Goal: Task Accomplishment & Management: Manage account settings

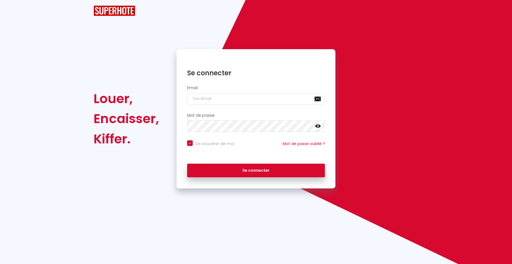
checkbox input "true"
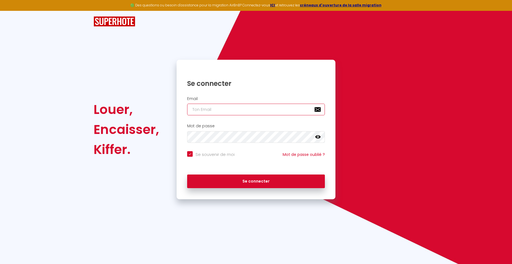
click at [205, 114] on input "email" at bounding box center [256, 110] width 138 height 12
click at [236, 111] on input "email" at bounding box center [256, 110] width 138 height 12
paste input "[EMAIL_ADDRESS][DOMAIN_NAME]"
type input "[EMAIL_ADDRESS][DOMAIN_NAME]"
checkbox input "true"
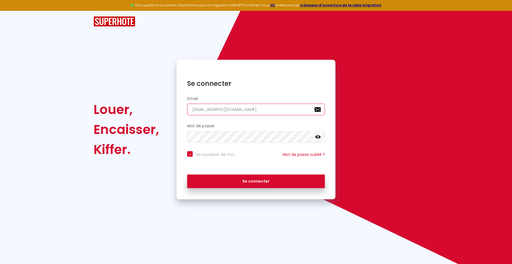
type input "[EMAIL_ADDRESS][DOMAIN_NAME]"
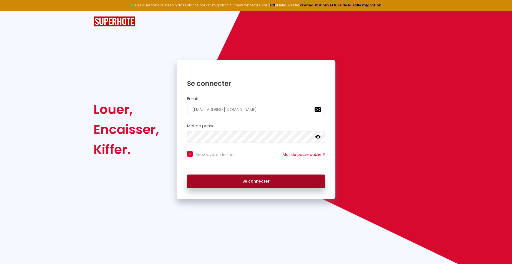
click at [238, 183] on button "Se connecter" at bounding box center [256, 181] width 138 height 14
checkbox input "true"
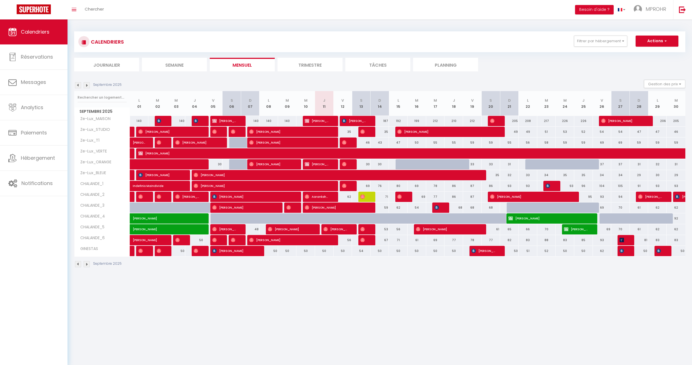
click at [400, 165] on div at bounding box center [405, 164] width 19 height 11
type input "30"
type input "Lun 15 Septembre 2025"
type input "Mar 16 Septembre 2025"
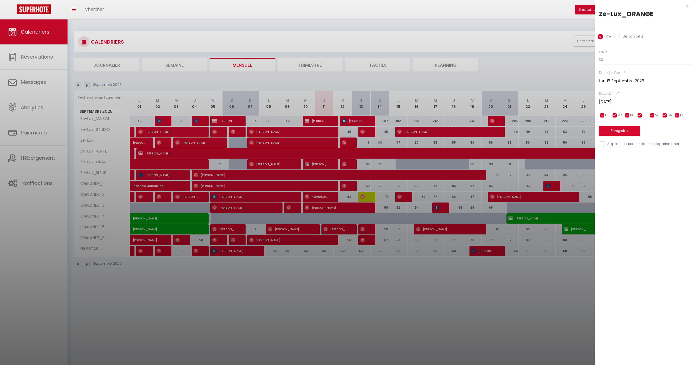
click at [512, 34] on label "Disponibilité" at bounding box center [632, 37] width 24 height 6
click at [512, 34] on input "Disponibilité" at bounding box center [617, 37] width 6 height 6
radio input "true"
radio input "false"
click at [512, 104] on input "Mar 16 Septembre 2025" at bounding box center [645, 102] width 93 height 7
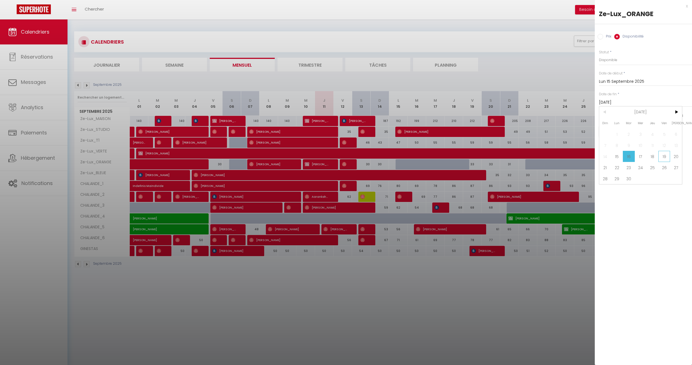
click at [512, 157] on span "19" at bounding box center [664, 156] width 12 height 11
type input "Ven 19 Septembre 2025"
click at [512, 131] on button "Enregistrer" at bounding box center [619, 131] width 41 height 10
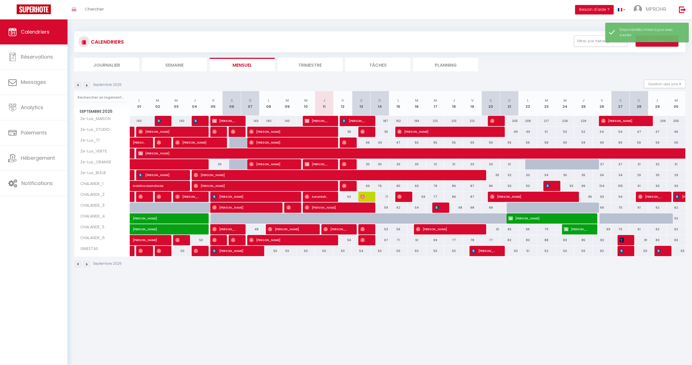
click at [320, 264] on div "CALENDRIERS Filtrer par hébergement ZELUX_CAPITOLE CHALANDE_1 CHALANDE_2 CHALAN…" at bounding box center [380, 149] width 624 height 260
click at [77, 264] on img at bounding box center [78, 264] width 6 height 6
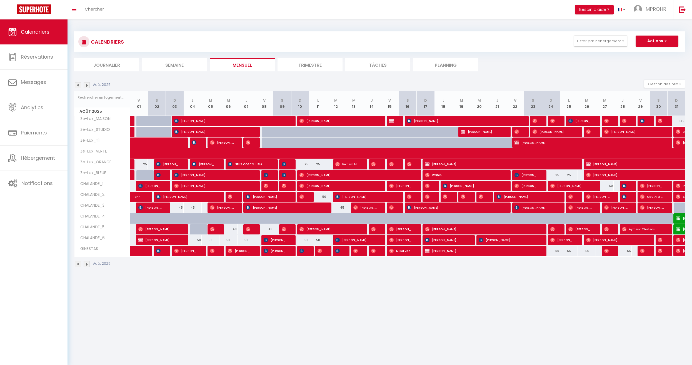
click at [78, 264] on img at bounding box center [78, 264] width 6 height 6
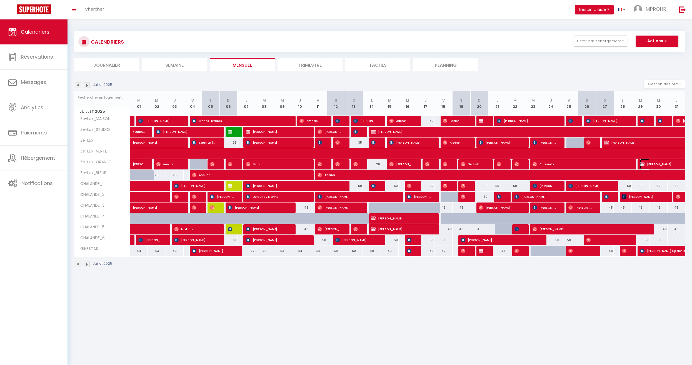
click at [512, 164] on span "[PERSON_NAME]" at bounding box center [659, 164] width 38 height 11
select select "OK"
select select "KO"
select select "0"
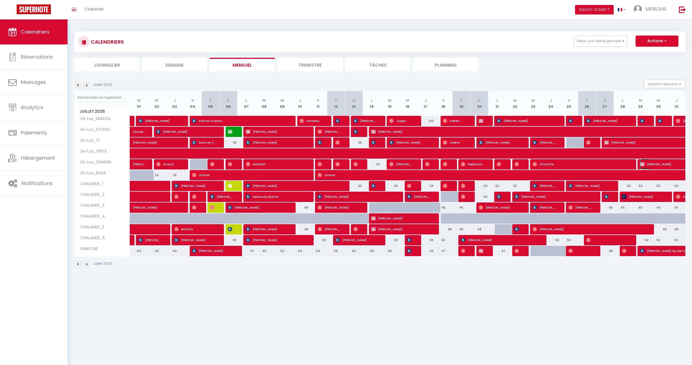
select select "1"
select select
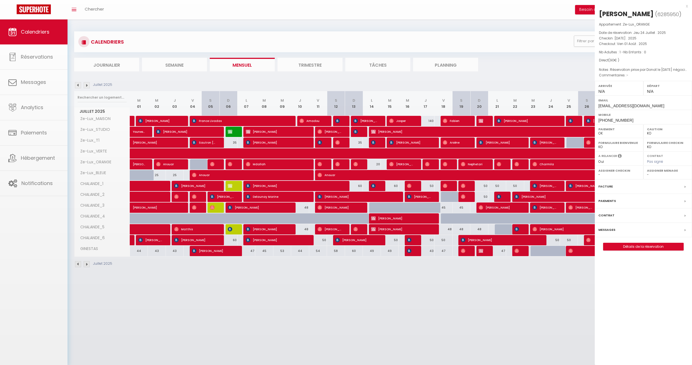
select select "9925"
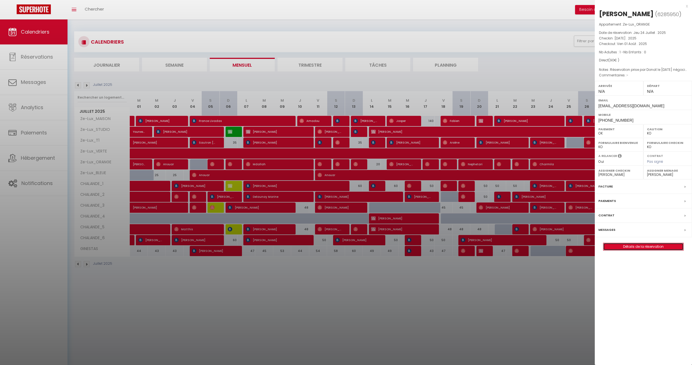
click at [512, 250] on link "Détails de la réservation" at bounding box center [643, 246] width 80 height 7
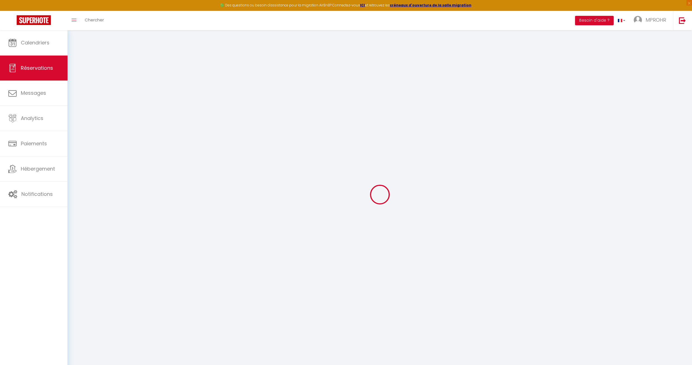
type input "Mdallah"
type input "Abdoulatuf"
type input "emda@laposte.net"
type input "+33782259012"
select select "FR"
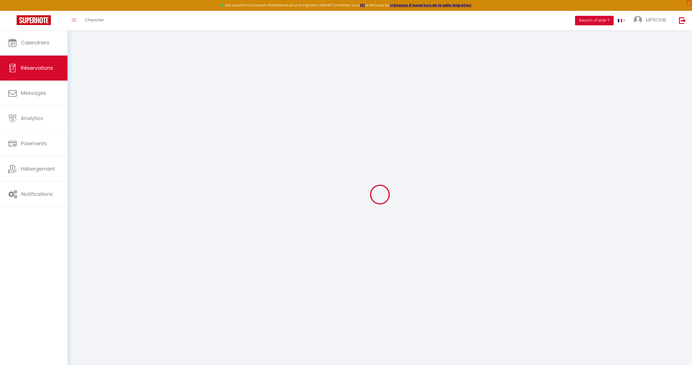
select select "15746"
select select "1"
type input "Mar 29 Juillet 2025"
select select
type input "Ven 01 Août 2025"
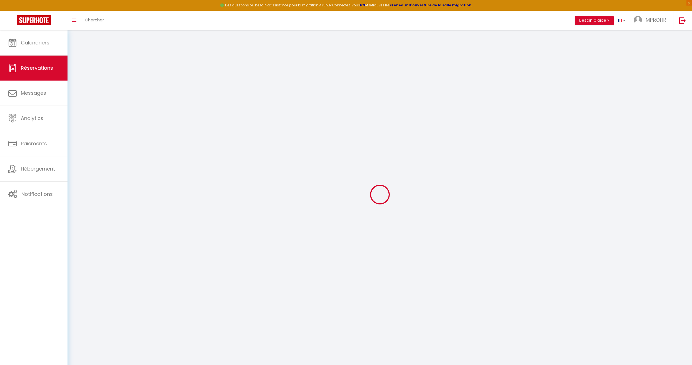
select select
type input "1"
select select "12"
select select
type input "90"
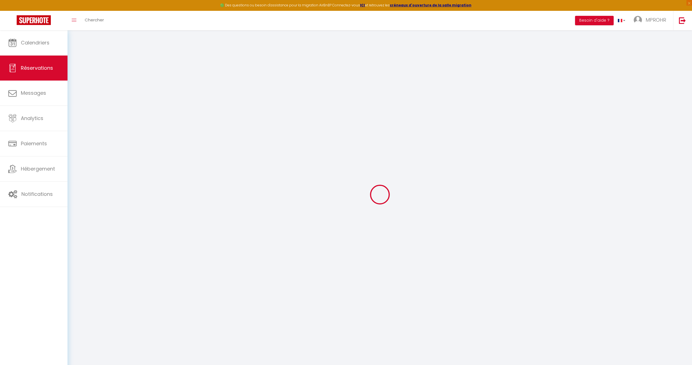
checkbox input "true"
select select
select select "14"
checkbox input "true"
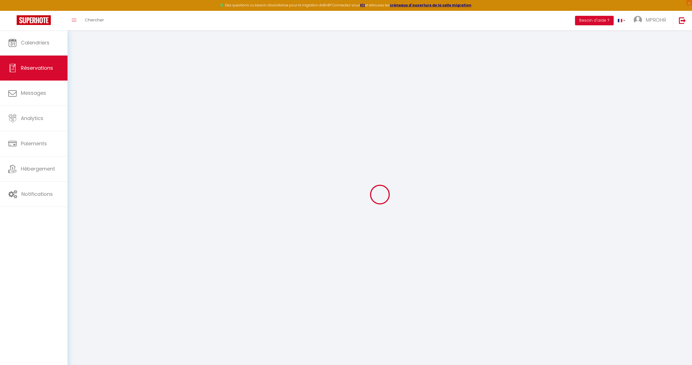
select select
checkbox input "true"
select select
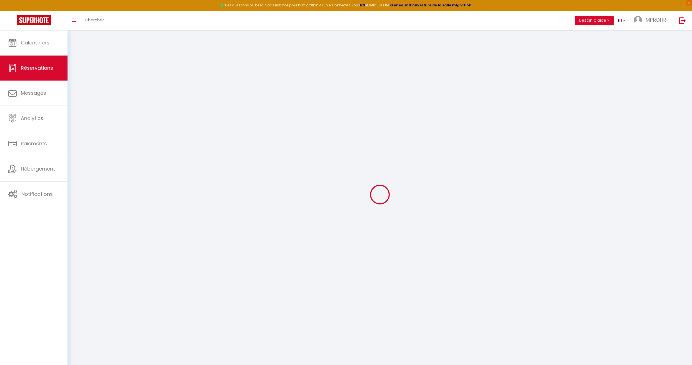
checkbox input "true"
type textarea "Réservation prise par Donat le 24/7/ Je négocie avec MDALLAH en direct 3 nuits …"
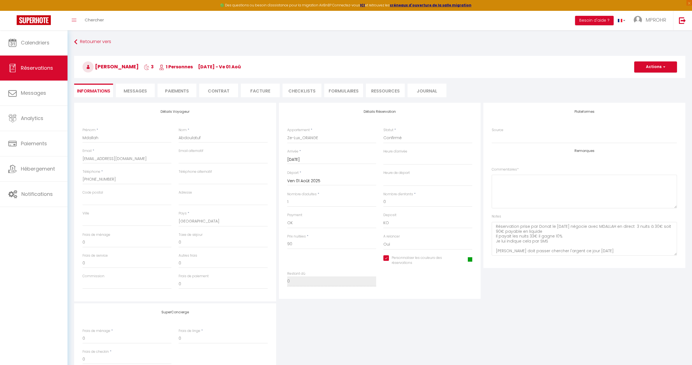
select select
checkbox input "true"
select select
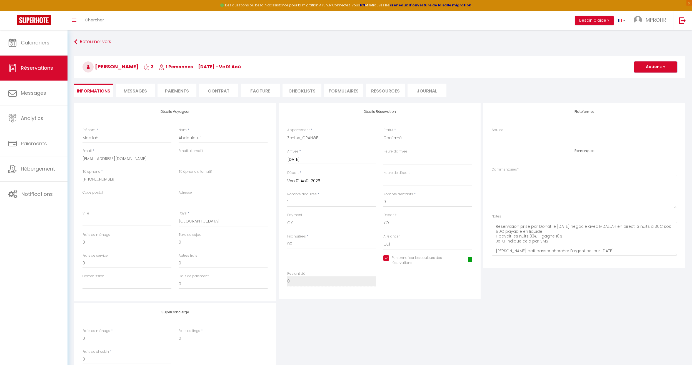
click at [512, 66] on span "button" at bounding box center [663, 66] width 3 height 5
click at [512, 87] on link "Dupliquer" at bounding box center [650, 86] width 44 height 7
select select
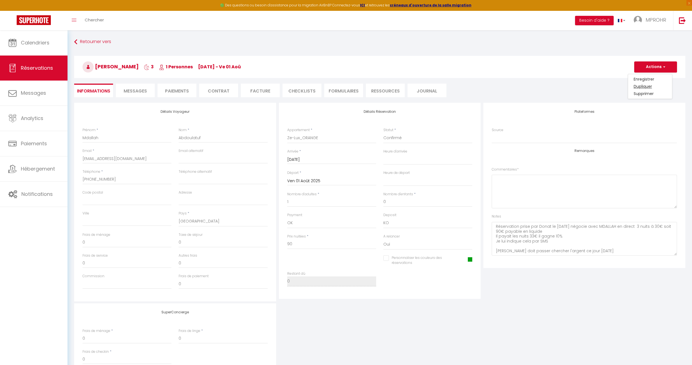
select select
checkbox input "false"
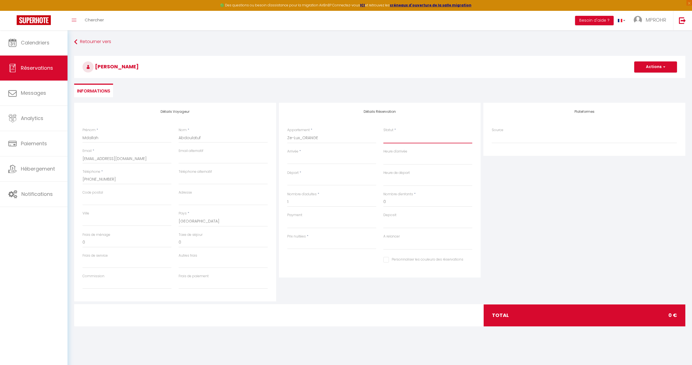
click at [418, 142] on select "Confirmé Non Confirmé Annulé Annulé par le voyageur No Show Request" at bounding box center [427, 138] width 89 height 11
select select "1"
click at [383, 133] on select "Confirmé Non Confirmé Annulé Annulé par le voyageur No Show Request" at bounding box center [427, 138] width 89 height 11
select select
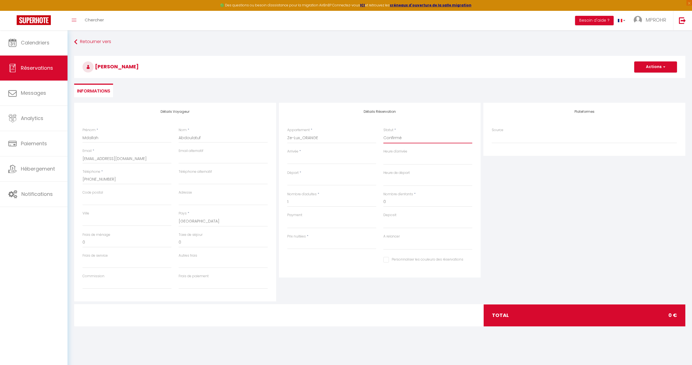
select select
checkbox input "false"
click at [318, 162] on input "Arrivée" at bounding box center [331, 159] width 89 height 7
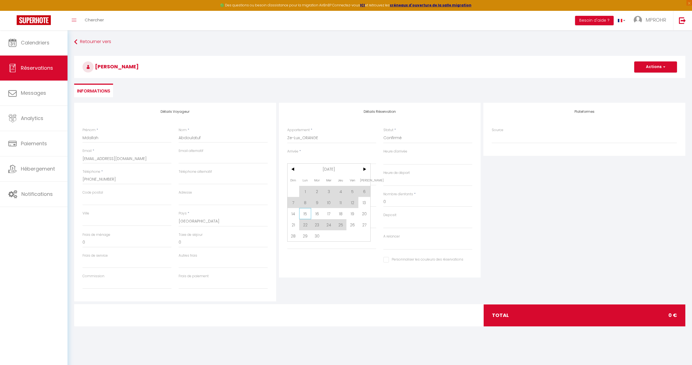
click at [303, 214] on span "15" at bounding box center [305, 213] width 12 height 11
type input "Lun 15 Septembre 2025"
select select
type input "Mar 16 Septembre 2025"
select select
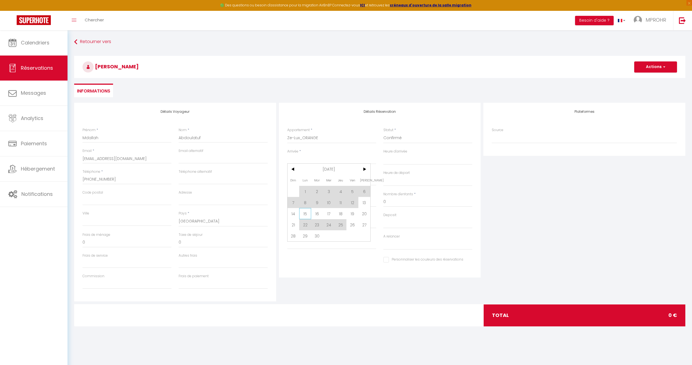
select select
checkbox input "false"
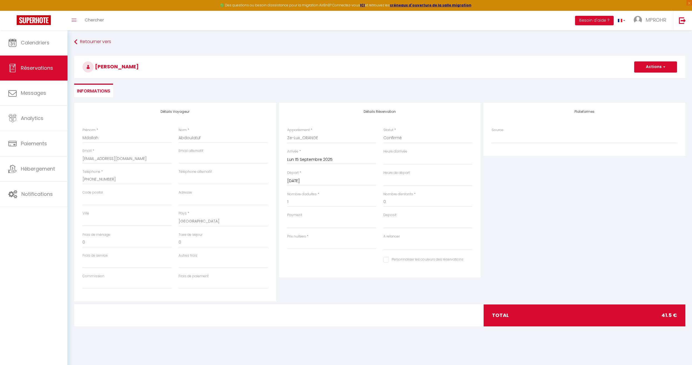
type input "10"
type input "1.5"
select select
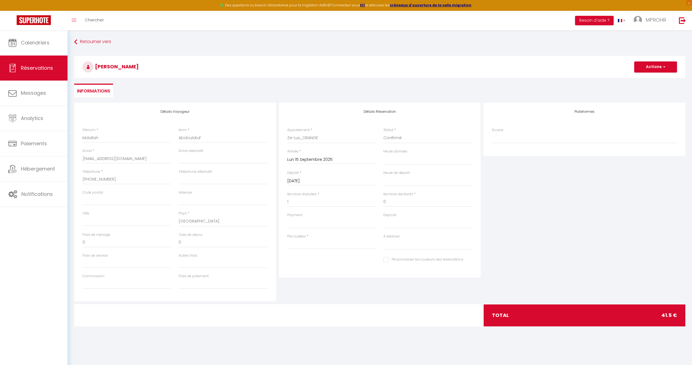
select select
type input "30"
select select
checkbox input "false"
click at [312, 180] on input "Mar 16 Septembre 2025" at bounding box center [331, 181] width 89 height 7
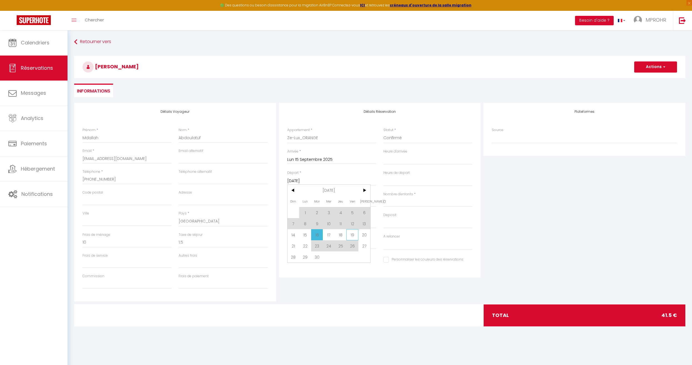
click at [352, 235] on span "19" at bounding box center [352, 234] width 12 height 11
select select
type input "Ven 19 Septembre 2025"
select select
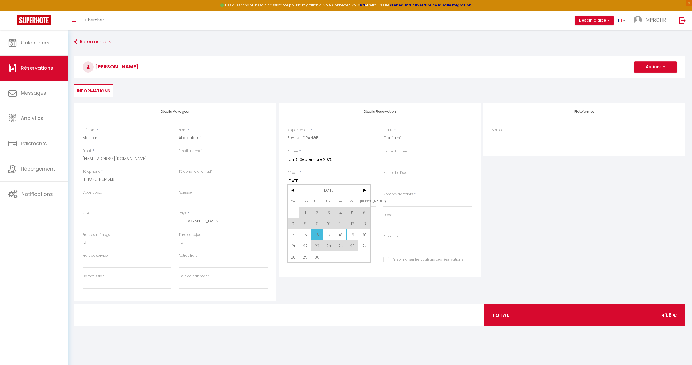
select select
checkbox input "false"
type input "6.12"
select select
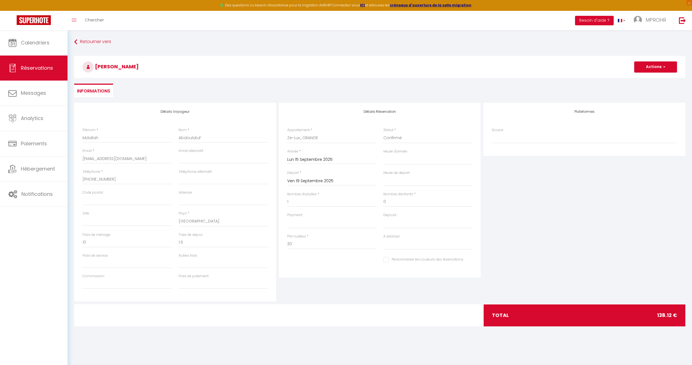
select select
type input "122"
select select
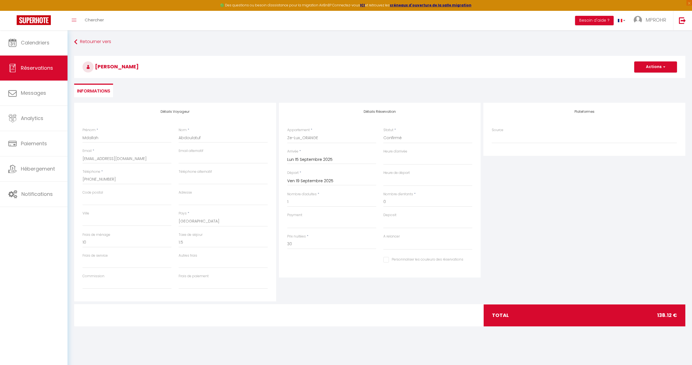
checkbox input "false"
click at [301, 246] on input "122" at bounding box center [331, 244] width 89 height 10
type input "120"
type input "0"
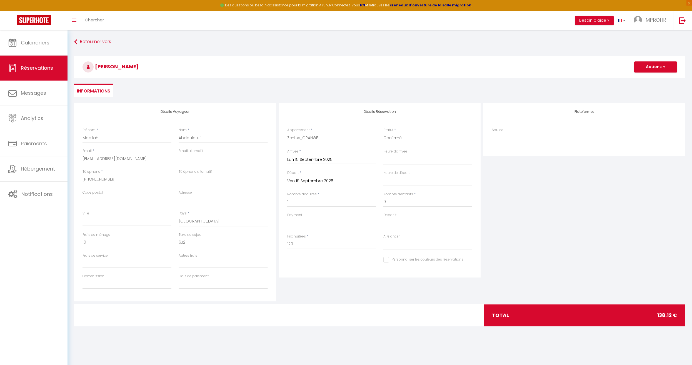
select select
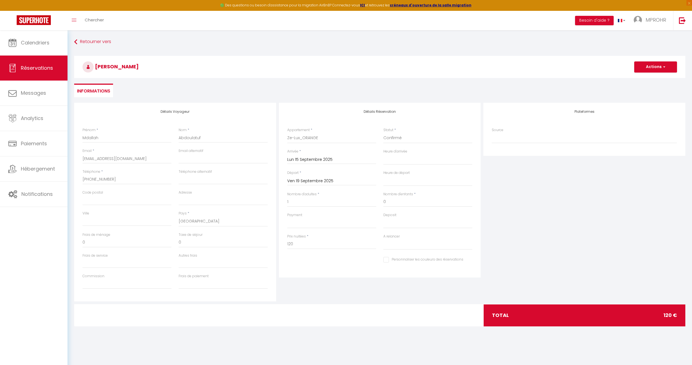
click at [348, 264] on div "Détails Réservation Appartement * Ze-Lux_MAISON Ze-Lux_STUDIO Ze-Lux_T1 Ze-Lux_…" at bounding box center [380, 202] width 205 height 199
click at [388, 261] on input "Personnaliser les couleurs des réservations" at bounding box center [423, 260] width 80 height 6
checkbox input "true"
select select
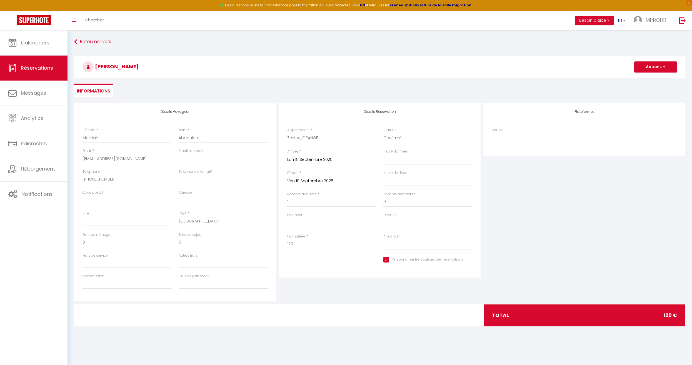
select select
click at [342, 264] on div "Détails Réservation Appartement * Ze-Lux_MAISON Ze-Lux_STUDIO Ze-Lux_T1 Ze-Lux_…" at bounding box center [380, 202] width 205 height 199
click at [512, 233] on div "Plateformes Source Direct Airbnb.com Booking.com Chalet montagne Expedia Gite d…" at bounding box center [584, 202] width 205 height 199
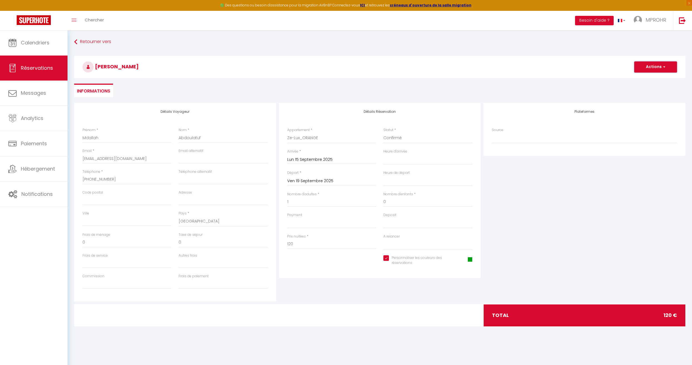
click at [512, 68] on span "button" at bounding box center [663, 66] width 3 height 5
click at [512, 78] on link "Enregistrer" at bounding box center [650, 79] width 44 height 7
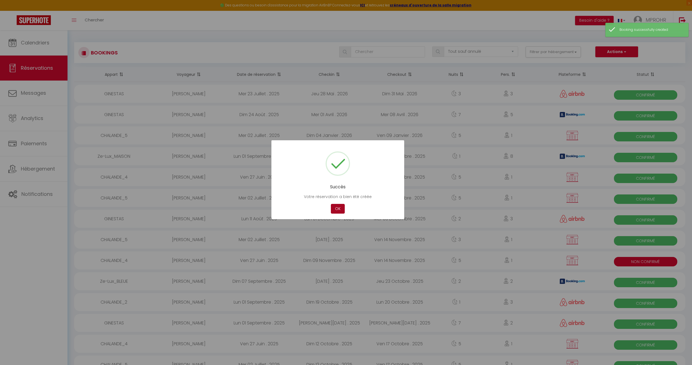
click at [337, 211] on button "OK" at bounding box center [338, 209] width 14 height 10
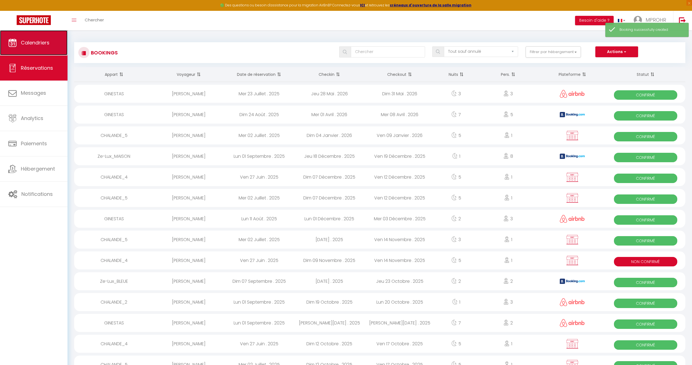
click at [47, 47] on link "Calendriers" at bounding box center [34, 42] width 68 height 25
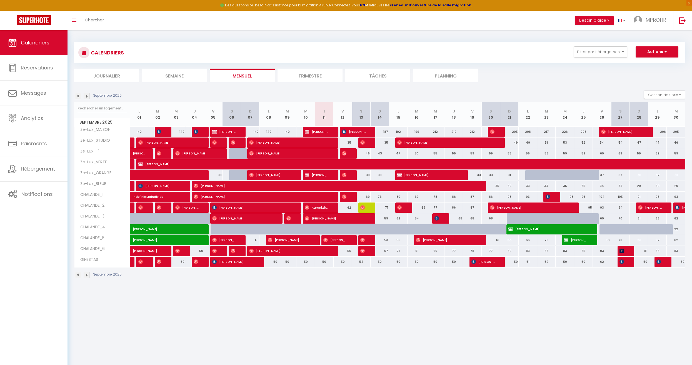
click at [512, 176] on div at bounding box center [534, 175] width 19 height 11
type input "32"
select select "1"
type input "Lun 22 Septembre 2025"
type input "Mar 23 Septembre 2025"
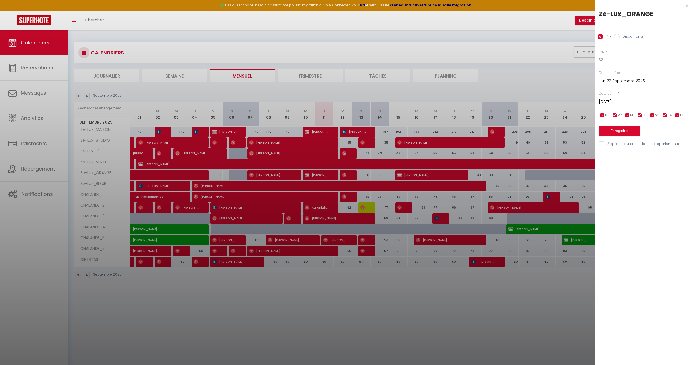
click at [512, 36] on label "Disponibilité" at bounding box center [632, 37] width 24 height 6
click at [512, 36] on input "Disponibilité" at bounding box center [617, 37] width 6 height 6
radio input "true"
radio input "false"
click at [512, 93] on span "*" at bounding box center [619, 94] width 2 height 5
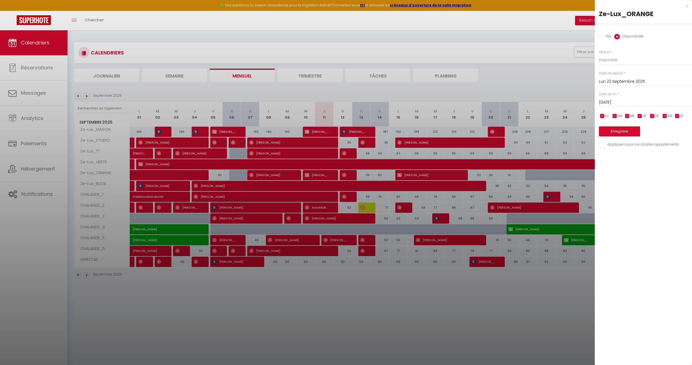
click at [512, 100] on input "Mar 23 Septembre 2025" at bounding box center [645, 102] width 93 height 7
click at [512, 168] on span "26" at bounding box center [664, 167] width 12 height 11
type input "Ven 26 Septembre 2025"
click at [512, 134] on button "Enregistrer" at bounding box center [619, 131] width 41 height 10
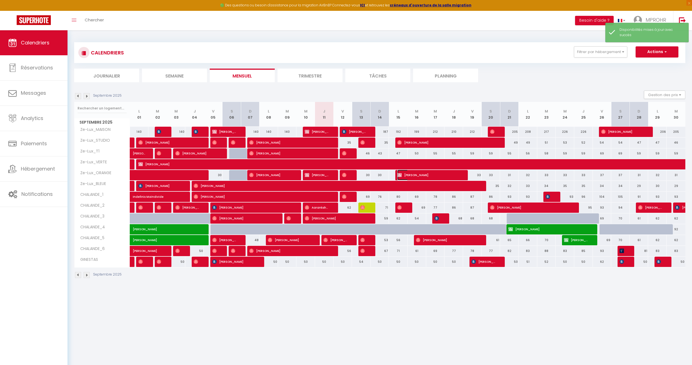
click at [403, 173] on span "[PERSON_NAME]" at bounding box center [428, 175] width 62 height 11
select select "OK"
select select "KO"
select select "0"
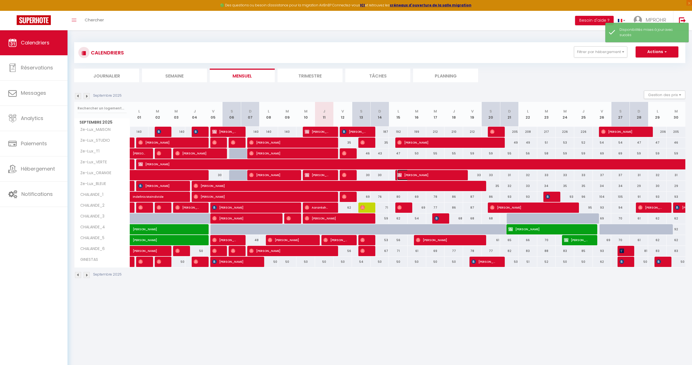
select select "1"
select select
select select "9925"
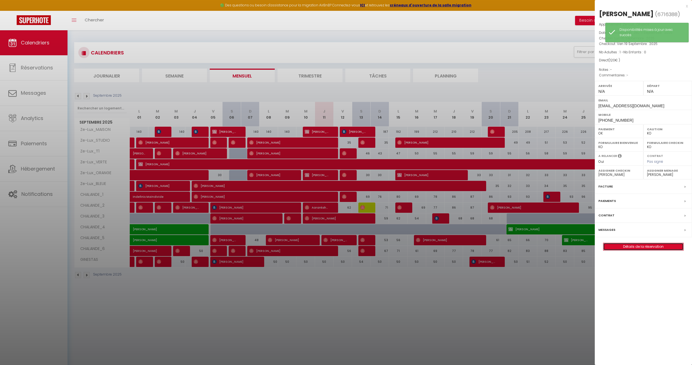
click at [512, 250] on link "Détails de la réservation" at bounding box center [643, 246] width 80 height 7
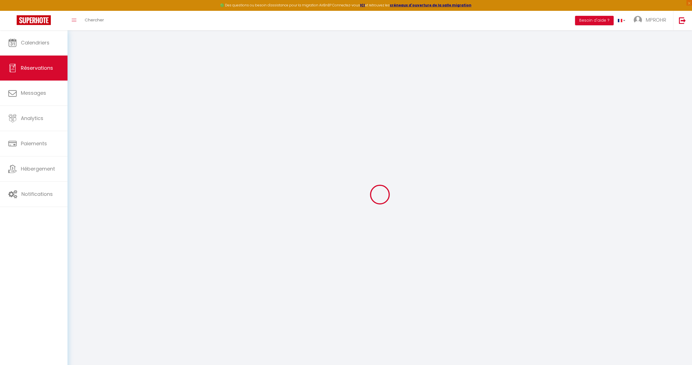
select select
checkbox input "true"
select select
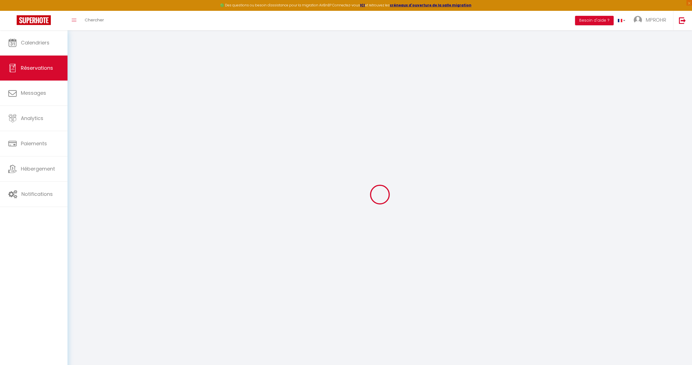
checkbox input "true"
select select
checkbox input "true"
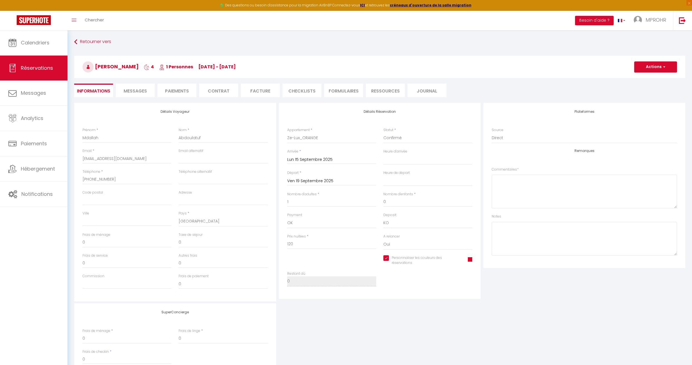
select select
checkbox input "true"
select select
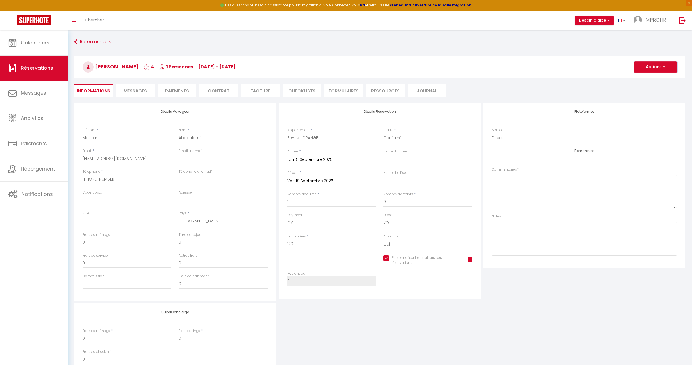
click at [512, 68] on button "Actions" at bounding box center [655, 66] width 43 height 11
click at [512, 85] on link "Dupliquer" at bounding box center [650, 86] width 44 height 7
select select
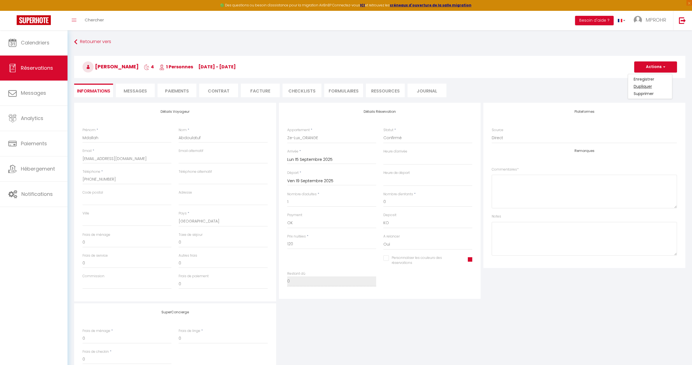
select select
checkbox input "false"
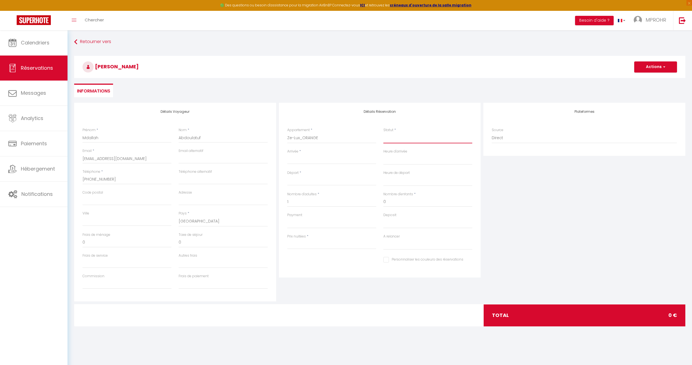
drag, startPoint x: 387, startPoint y: 138, endPoint x: 389, endPoint y: 141, distance: 3.9
click at [388, 139] on select "Confirmé Non Confirmé Annulé Annulé par le voyageur No Show Request" at bounding box center [427, 138] width 89 height 11
select select "1"
click at [383, 133] on select "Confirmé Non Confirmé Annulé Annulé par le voyageur No Show Request" at bounding box center [427, 138] width 89 height 11
select select
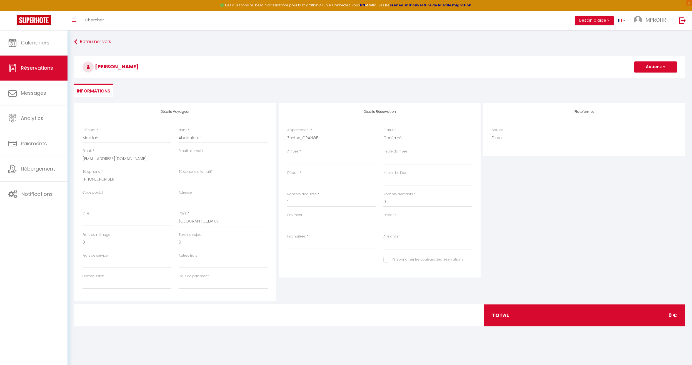
select select
checkbox input "false"
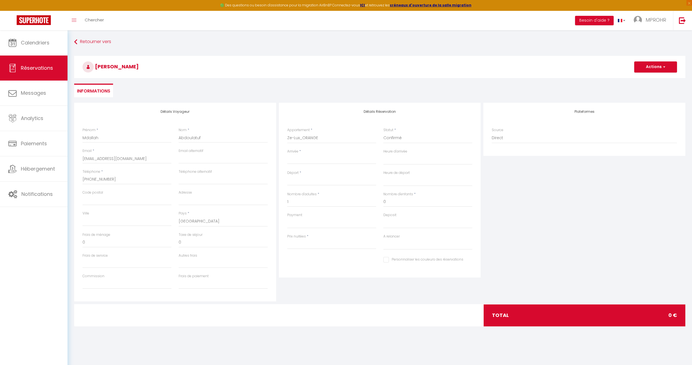
click at [338, 159] on input "Arrivée" at bounding box center [331, 159] width 89 height 7
click at [307, 226] on span "22" at bounding box center [305, 224] width 12 height 11
type input "Lun 22 Septembre 2025"
select select
type input "Mar 23 Septembre 2025"
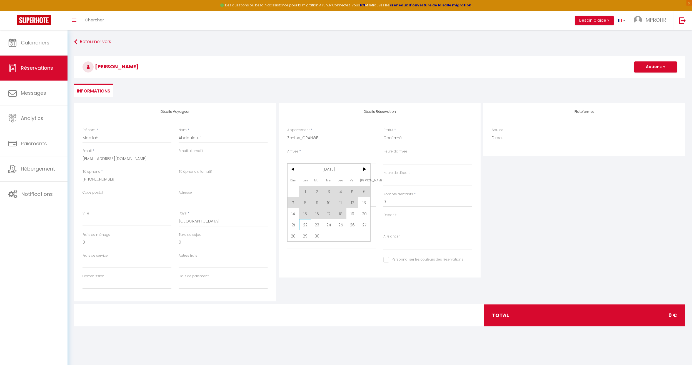
select select
checkbox input "false"
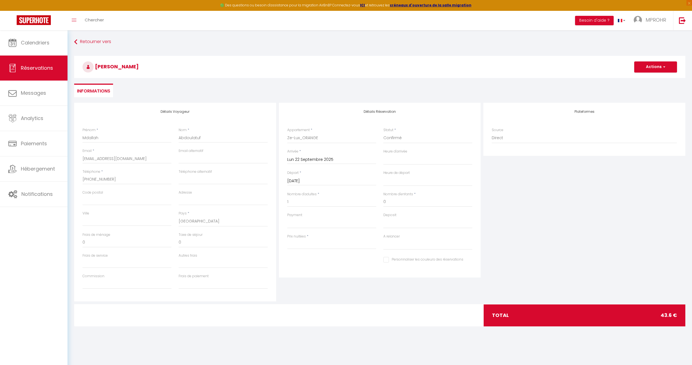
type input "10"
type input "1.6"
select select
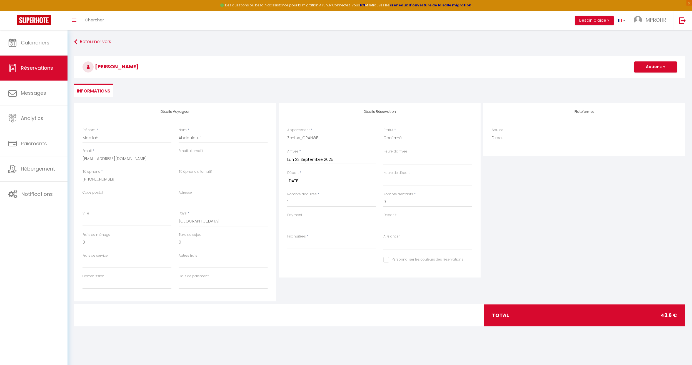
select select
type input "32"
select select
checkbox input "false"
click at [302, 180] on input "Mar 23 Septembre 2025" at bounding box center [331, 181] width 89 height 7
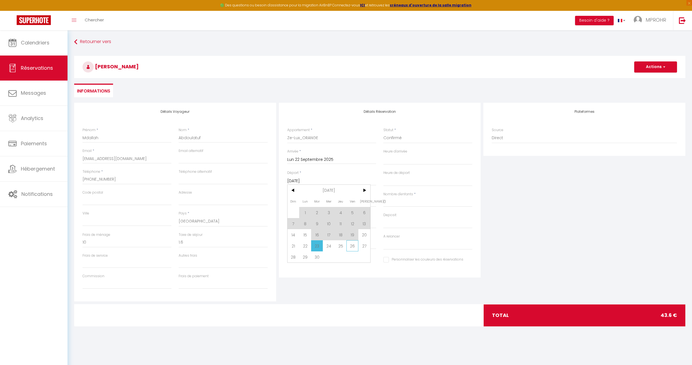
click at [351, 247] on span "26" at bounding box center [352, 245] width 12 height 11
select select
type input "Ven 26 Septembre 2025"
select select
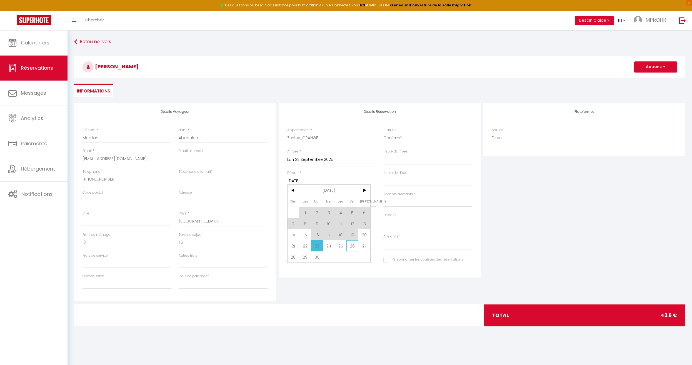
select select
checkbox input "false"
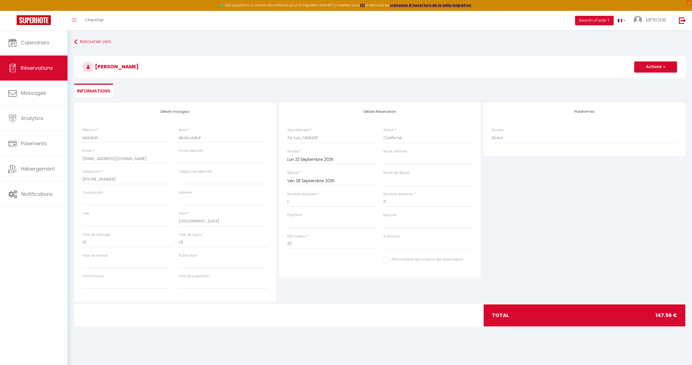
type input "6.56"
select select
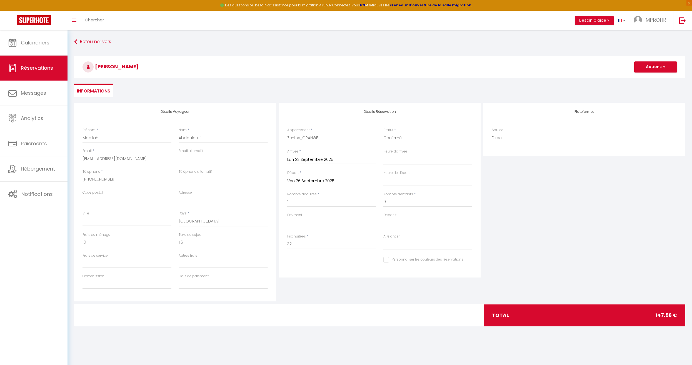
type input "131"
select select
click at [391, 262] on input "Personnaliser les couleurs des réservations" at bounding box center [423, 260] width 80 height 6
checkbox input "true"
click at [323, 246] on input "131" at bounding box center [331, 244] width 89 height 10
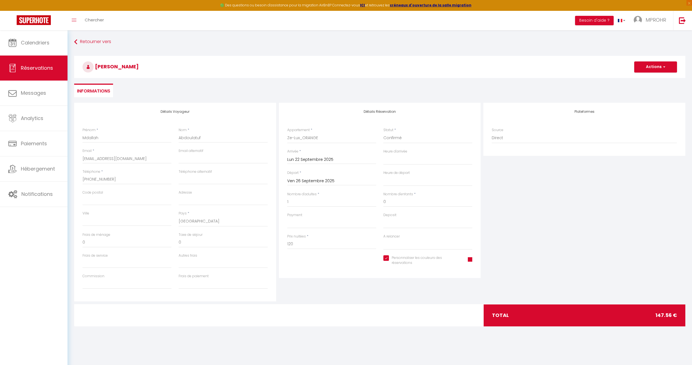
drag, startPoint x: 504, startPoint y: 264, endPoint x: 469, endPoint y: 267, distance: 34.6
click at [502, 264] on div "Plateformes Source Direct Airbnb.com Booking.com Chalet montagne Expedia Gite d…" at bounding box center [584, 202] width 205 height 199
click at [473, 260] on div "Personnaliser les couleurs des réservations #D7092E" at bounding box center [428, 263] width 96 height 16
click at [471, 260] on span at bounding box center [470, 259] width 4 height 4
click at [439, 264] on div at bounding box center [446, 307] width 43 height 3
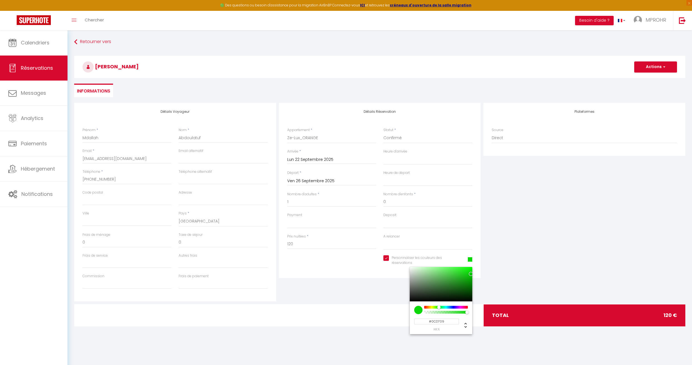
click at [512, 246] on div "Plateformes Source Direct Airbnb.com Booking.com Chalet montagne Expedia Gite d…" at bounding box center [584, 202] width 205 height 199
click at [512, 66] on button "Actions" at bounding box center [655, 66] width 43 height 11
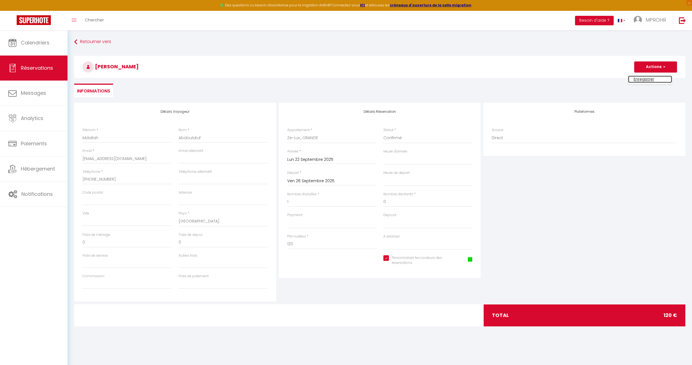
click at [512, 76] on link "Enregistrer" at bounding box center [650, 79] width 44 height 7
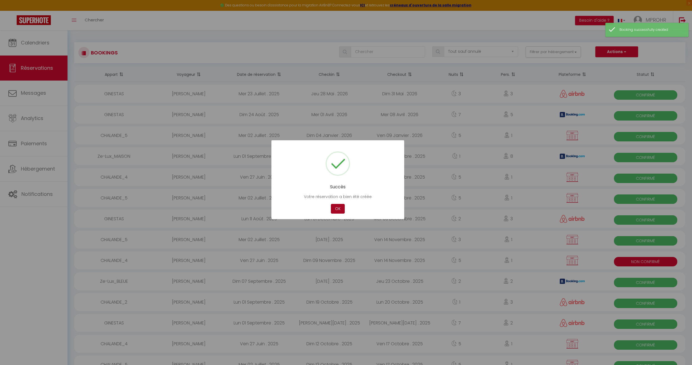
click at [337, 213] on button "OK" at bounding box center [338, 209] width 14 height 10
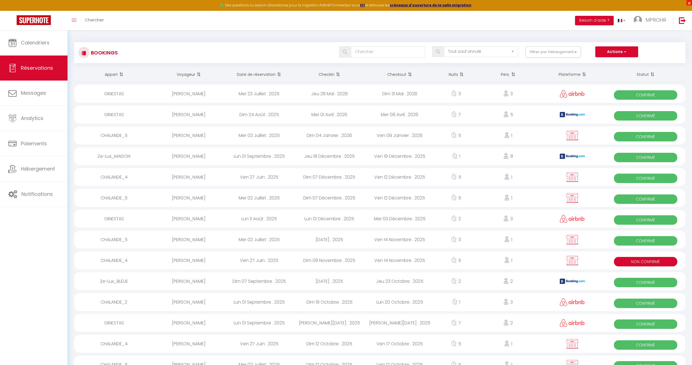
click at [512, 4] on span "×" at bounding box center [689, 3] width 6 height 6
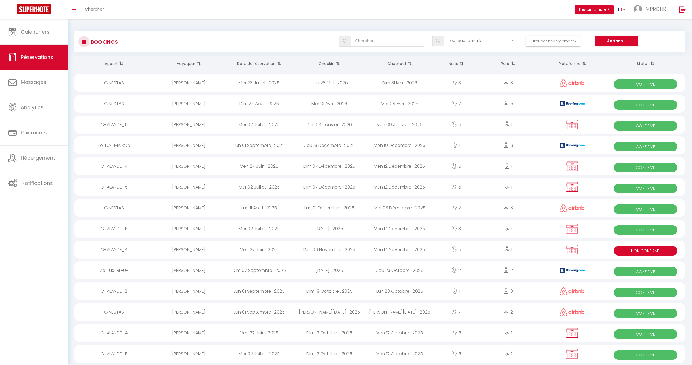
click at [439, 16] on div "Toggle menubar Chercher BUTTON Besoin d'aide ? MPROHR Paramètres Équipe" at bounding box center [364, 9] width 648 height 19
click at [405, 12] on div "Toggle menubar Chercher BUTTON Besoin d'aide ? MPROHR Paramètres Équipe" at bounding box center [364, 9] width 648 height 19
click at [293, 28] on div "Bookings Tous les statuts Annulé Confirmé Non Confirmé Tout sauf annulé No Show…" at bounding box center [379, 39] width 611 height 26
click at [41, 33] on span "Calendriers" at bounding box center [35, 31] width 29 height 7
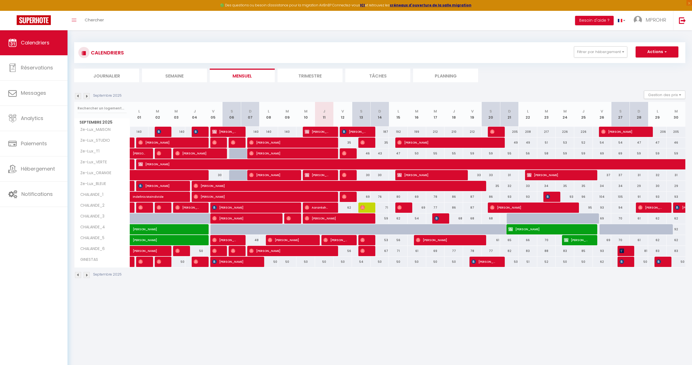
click at [87, 264] on img at bounding box center [87, 275] width 6 height 6
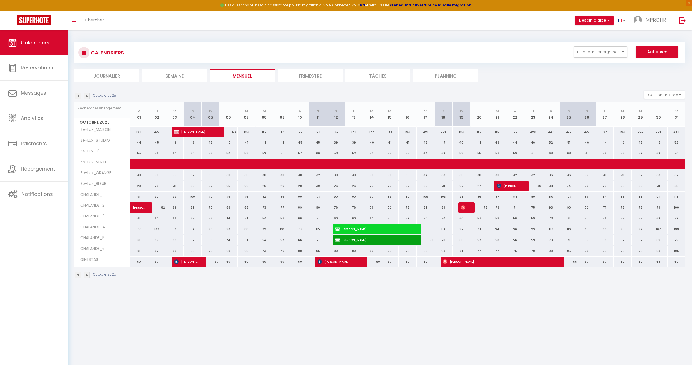
click at [88, 264] on img at bounding box center [87, 275] width 6 height 6
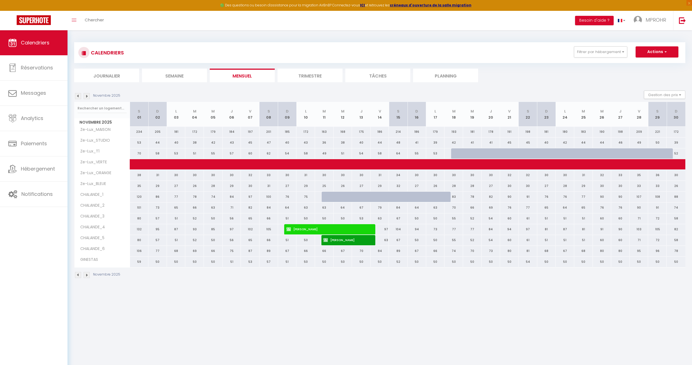
click at [271, 264] on div "Novembre 2025" at bounding box center [379, 276] width 611 height 16
click at [274, 264] on body "🟢 Des questions ou besoin d'assistance pour la migration AirBnB? Connectez-vous…" at bounding box center [346, 212] width 692 height 365
click at [375, 264] on body "🟢 Des questions ou besoin d'assistance pour la migration AirBnB? Connectez-vous…" at bounding box center [346, 212] width 692 height 365
click at [374, 96] on div "Novembre 2025 Gestion des prix Nb Nuits minimum Règles Disponibilité" at bounding box center [379, 96] width 611 height 11
click at [376, 91] on div "Novembre 2025 Gestion des prix Nb Nuits minimum Règles Disponibilité" at bounding box center [379, 96] width 611 height 11
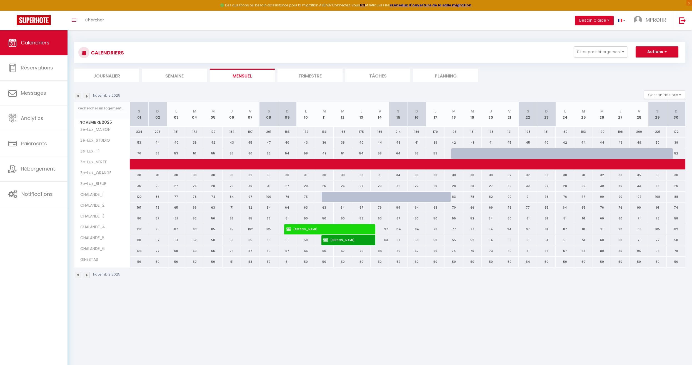
click at [349, 91] on div "Novembre 2025 Gestion des prix Nb Nuits minimum Règles Disponibilité" at bounding box center [379, 96] width 611 height 11
click at [346, 96] on div "Novembre 2025 Gestion des prix Nb Nuits minimum Règles Disponibilité" at bounding box center [379, 96] width 611 height 11
click at [346, 93] on div "Novembre 2025 Gestion des prix Nb Nuits minimum Règles Disponibilité" at bounding box center [379, 96] width 611 height 11
drag, startPoint x: 362, startPoint y: 330, endPoint x: 347, endPoint y: 271, distance: 60.8
click at [362, 264] on body "🟢 Des questions ou besoin d'assistance pour la migration AirBnB? Connectez-vous…" at bounding box center [346, 212] width 692 height 365
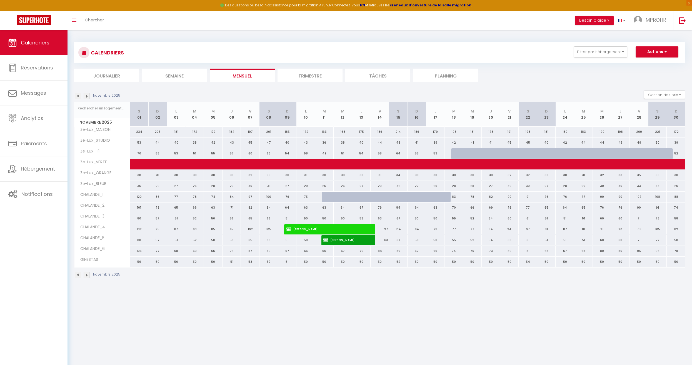
click at [388, 264] on body "🟢 Des questions ou besoin d'assistance pour la migration AirBnB? Connectez-vous…" at bounding box center [346, 212] width 692 height 365
click at [384, 264] on body "🟢 Des questions ou besoin d'assistance pour la migration AirBnB? Connectez-vous…" at bounding box center [346, 212] width 692 height 365
click at [390, 264] on body "🟢 Des questions ou besoin d'assistance pour la migration AirBnB? Connectez-vous…" at bounding box center [346, 212] width 692 height 365
click at [512, 69] on ul "Journalier Semaine Mensuel Trimestre Tâches Planning" at bounding box center [379, 76] width 611 height 14
click at [503, 84] on div "CALENDRIERS Filtrer par hébergement ZELUX_CAPITOLE CHALANDE_1 CHALANDE_2 CHALAN…" at bounding box center [379, 160] width 611 height 247
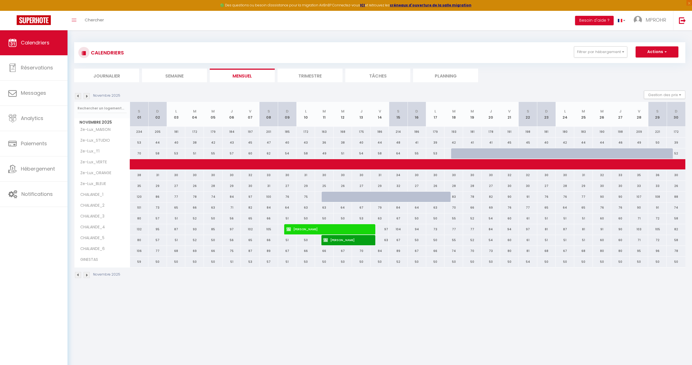
click at [343, 88] on section "Novembre 2025 Gestion des prix Nb Nuits minimum Règles Disponibilité Novembre 2…" at bounding box center [379, 184] width 611 height 199
click at [333, 90] on section "Novembre 2025 Gestion des prix Nb Nuits minimum Règles Disponibilité Novembre 2…" at bounding box center [379, 184] width 611 height 199
click at [380, 95] on div "Novembre 2025 Gestion des prix Nb Nuits minimum Règles Disponibilité" at bounding box center [379, 96] width 611 height 11
click at [219, 103] on th "M 05" at bounding box center [213, 114] width 19 height 25
click at [220, 98] on div "Novembre 2025 Gestion des prix Nb Nuits minimum Règles Disponibilité" at bounding box center [379, 96] width 611 height 11
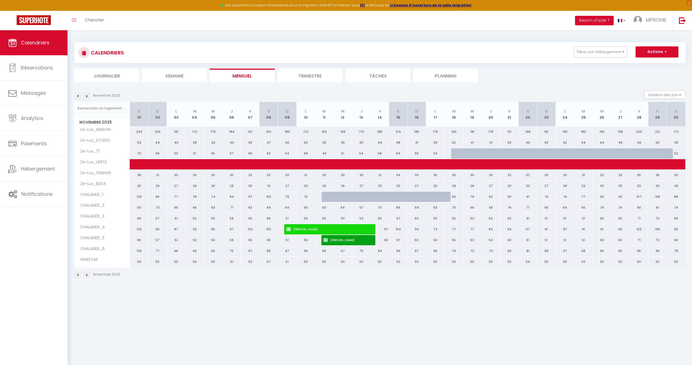
click at [174, 96] on div "Novembre 2025 Gestion des prix Nb Nuits minimum Règles Disponibilité" at bounding box center [379, 96] width 611 height 11
click at [202, 94] on div "Novembre 2025 Gestion des prix Nb Nuits minimum Règles Disponibilité" at bounding box center [379, 96] width 611 height 11
click at [210, 87] on section "Novembre 2025 Gestion des prix Nb Nuits minimum Règles Disponibilité Novembre 2…" at bounding box center [379, 184] width 611 height 199
click at [343, 45] on div "CALENDRIERS Filtrer par hébergement ZELUX_CAPITOLE CHALANDE_1 CHALANDE_2 CHALAN…" at bounding box center [379, 52] width 611 height 21
click at [343, 51] on div "CALENDRIERS Filtrer par hébergement ZELUX_CAPITOLE CHALANDE_1 CHALANDE_2 CHALAN…" at bounding box center [379, 52] width 603 height 13
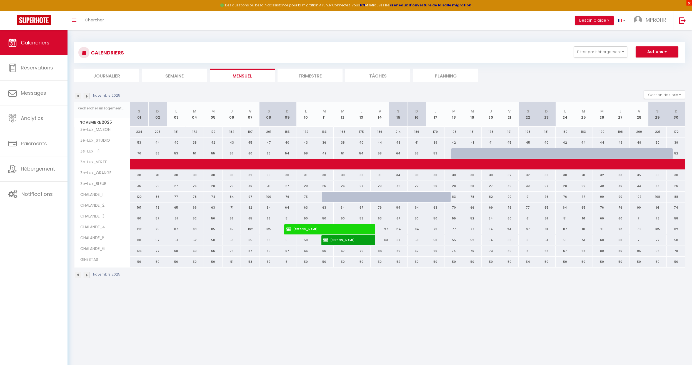
click at [512, 3] on span "×" at bounding box center [689, 3] width 6 height 6
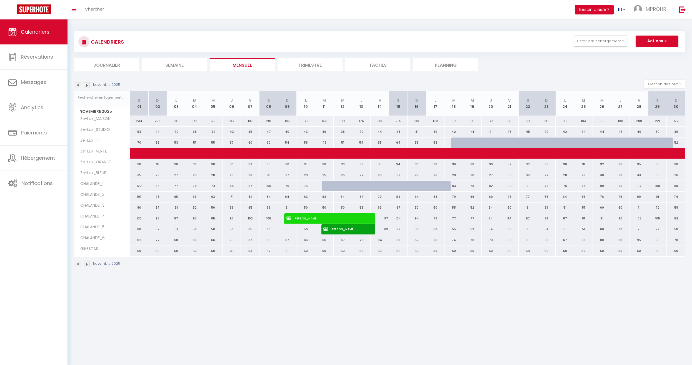
click at [512, 53] on div "CALENDRIERS Filtrer par hébergement ZELUX_CAPITOLE CHALANDE_1 CHALANDE_2 CHALAN…" at bounding box center [379, 51] width 611 height 40
click at [301, 264] on body "🟢 Des questions ou besoin d'assistance pour la migration AirBnB? Connectez-vous…" at bounding box center [346, 201] width 692 height 365
click at [265, 84] on div "Novembre 2025 Gestion des prix Nb Nuits minimum Règles Disponibilité" at bounding box center [379, 85] width 611 height 11
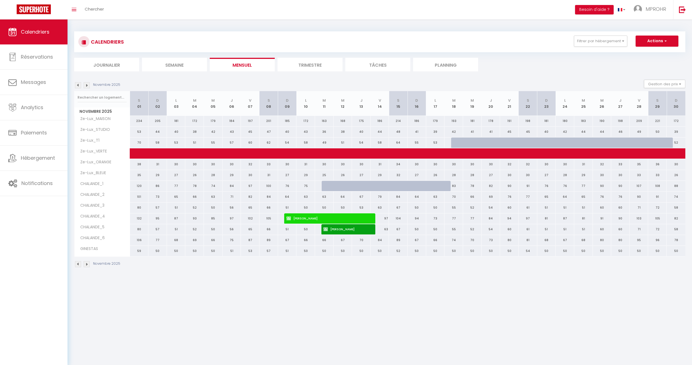
click at [265, 84] on div "Novembre 2025 Gestion des prix Nb Nuits minimum Règles Disponibilité" at bounding box center [379, 85] width 611 height 11
click at [251, 43] on div "CALENDRIERS Filtrer par hébergement ZELUX_CAPITOLE CHALANDE_1 CHALANDE_2 CHALAN…" at bounding box center [379, 42] width 603 height 13
click at [205, 264] on body "🟢 Des questions ou besoin d'assistance pour la migration AirBnB? Connectez-vous…" at bounding box center [346, 201] width 692 height 365
click at [202, 264] on body "🟢 Des questions ou besoin d'assistance pour la migration AirBnB? Connectez-vous…" at bounding box center [346, 201] width 692 height 365
click at [302, 79] on section "Novembre 2025 Gestion des prix Nb Nuits minimum Règles Disponibilité Novembre 2…" at bounding box center [379, 173] width 611 height 199
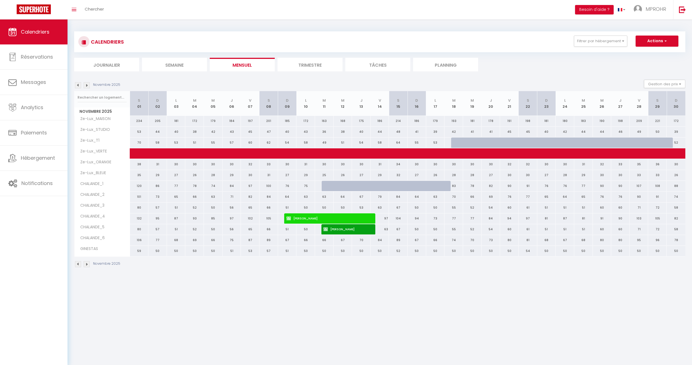
click at [300, 82] on div "Novembre 2025 Gestion des prix Nb Nuits minimum Règles Disponibilité" at bounding box center [379, 85] width 611 height 11
click at [352, 83] on div "Novembre 2025 Gestion des prix Nb Nuits minimum Règles Disponibilité" at bounding box center [379, 85] width 611 height 11
click at [352, 84] on div "Novembre 2025 Gestion des prix Nb Nuits minimum Règles Disponibilité" at bounding box center [379, 85] width 611 height 11
click at [285, 78] on section "Novembre 2025 Gestion des prix Nb Nuits minimum Règles Disponibilité Novembre 2…" at bounding box center [379, 173] width 611 height 199
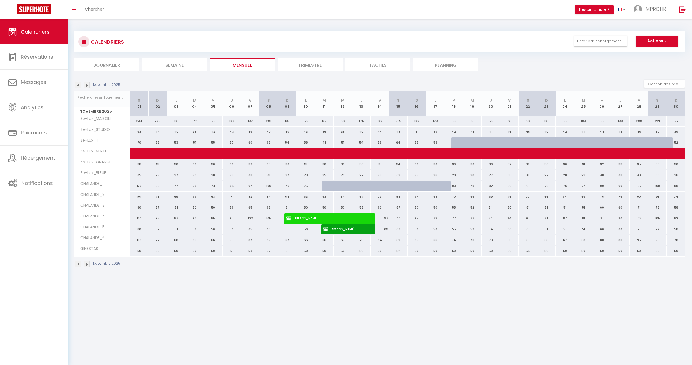
click at [285, 78] on section "Novembre 2025 Gestion des prix Nb Nuits minimum Règles Disponibilité Novembre 2…" at bounding box center [379, 173] width 611 height 199
click at [232, 264] on body "🟢 Des questions ou besoin d'assistance pour la migration AirBnB? Connectez-vous…" at bounding box center [346, 201] width 692 height 365
click at [159, 264] on body "🟢 Des questions ou besoin d'assistance pour la migration AirBnB? Connectez-vous…" at bounding box center [346, 201] width 692 height 365
drag, startPoint x: 219, startPoint y: 275, endPoint x: 294, endPoint y: 275, distance: 74.2
click at [296, 264] on div "CALENDRIERS Filtrer par hébergement ZELUX_CAPITOLE CHALANDE_1 CHALANDE_2 CHALAN…" at bounding box center [380, 149] width 624 height 260
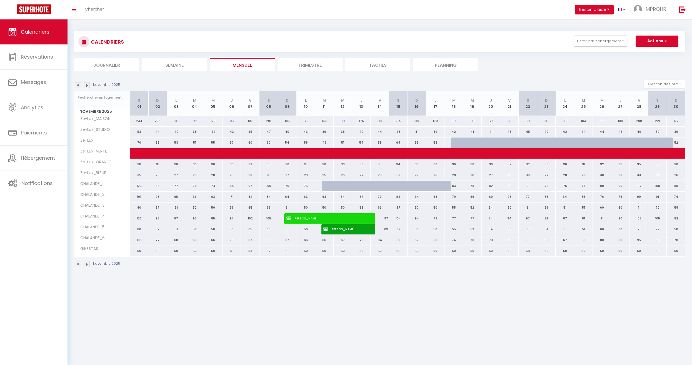
click at [331, 91] on th "M 11" at bounding box center [324, 103] width 19 height 25
click at [349, 82] on div "Novembre 2025 Gestion des prix Nb Nuits minimum Règles Disponibilité" at bounding box center [379, 85] width 611 height 11
drag, startPoint x: 420, startPoint y: 81, endPoint x: 423, endPoint y: 77, distance: 4.7
click at [422, 79] on section "Novembre 2025 Gestion des prix Nb Nuits minimum Règles Disponibilité Novembre 2…" at bounding box center [379, 173] width 611 height 199
click at [423, 77] on section "Novembre 2025 Gestion des prix Nb Nuits minimum Règles Disponibilité Novembre 2…" at bounding box center [379, 173] width 611 height 199
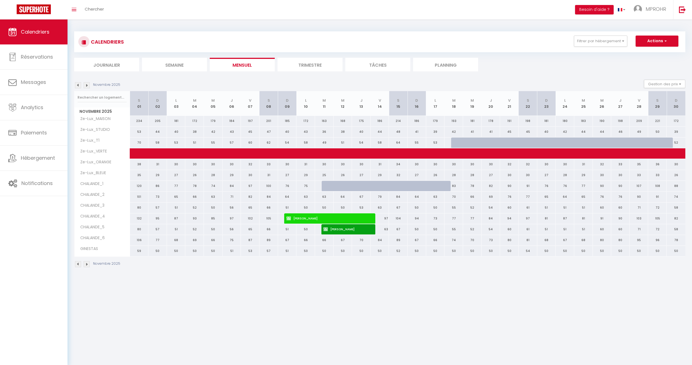
click at [423, 77] on section "Novembre 2025 Gestion des prix Nb Nuits minimum Règles Disponibilité Novembre 2…" at bounding box center [379, 173] width 611 height 199
click at [293, 264] on body "🟢 Des questions ou besoin d'assistance pour la migration AirBnB? Connectez-vous…" at bounding box center [346, 201] width 692 height 365
click at [334, 83] on div "Novembre 2025 Gestion des prix Nb Nuits minimum Règles Disponibilité" at bounding box center [379, 85] width 611 height 11
click at [327, 186] on div at bounding box center [331, 186] width 19 height 11
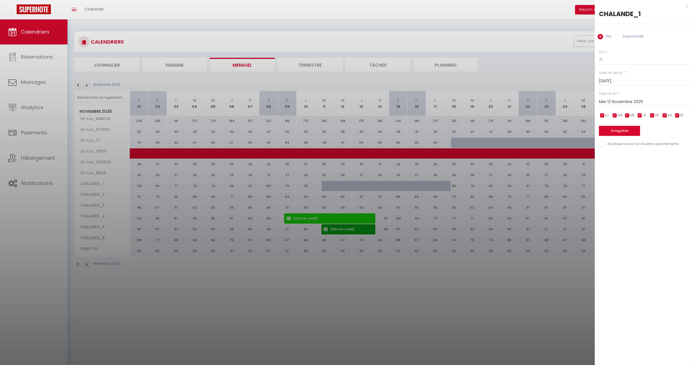
click at [512, 97] on div "Mer 12 Novembre 2025 < Nov 2025 > Dim Lun Mar Mer Jeu Ven Sam 1 2 3 4 5 6 7 8 9…" at bounding box center [645, 101] width 93 height 10
click at [512, 101] on input "Mer 12 Novembre 2025" at bounding box center [645, 101] width 93 height 7
drag, startPoint x: 633, startPoint y: 169, endPoint x: 630, endPoint y: 158, distance: 11.5
click at [512, 169] on span "18" at bounding box center [629, 166] width 12 height 11
click at [512, 36] on label "Disponibilité" at bounding box center [632, 37] width 24 height 6
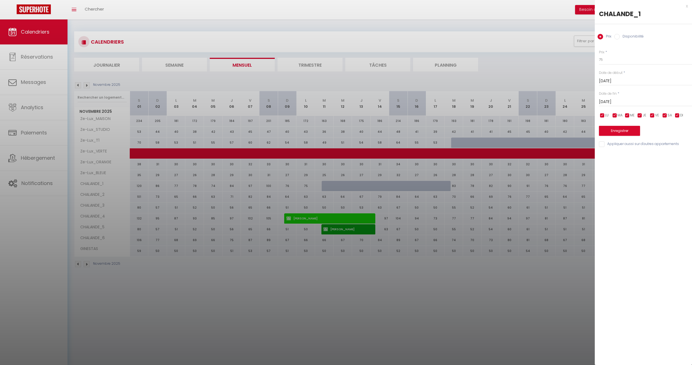
click at [512, 36] on input "Disponibilité" at bounding box center [617, 37] width 6 height 6
click at [512, 132] on button "Enregistrer" at bounding box center [619, 131] width 41 height 10
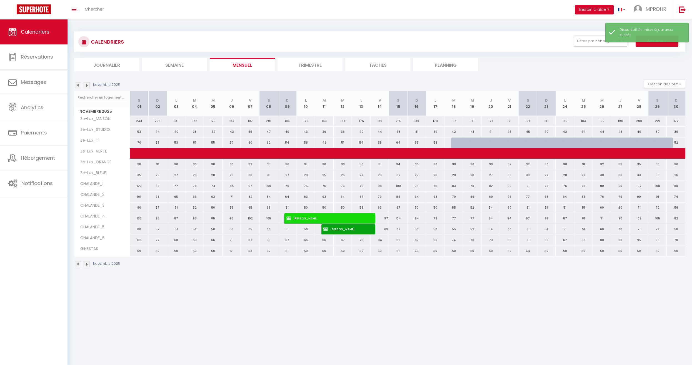
click at [77, 264] on div "Novembre 2025" at bounding box center [379, 265] width 611 height 16
click at [77, 264] on img at bounding box center [78, 264] width 6 height 6
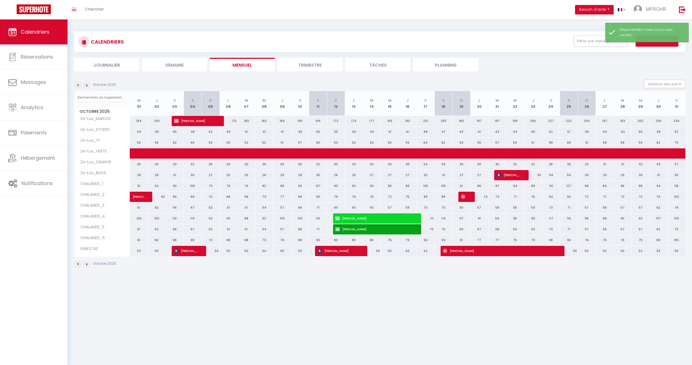
click at [78, 264] on img at bounding box center [78, 264] width 6 height 6
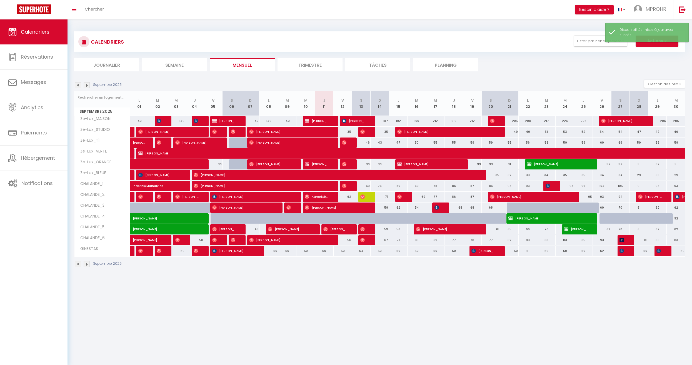
click at [78, 264] on img at bounding box center [78, 264] width 6 height 6
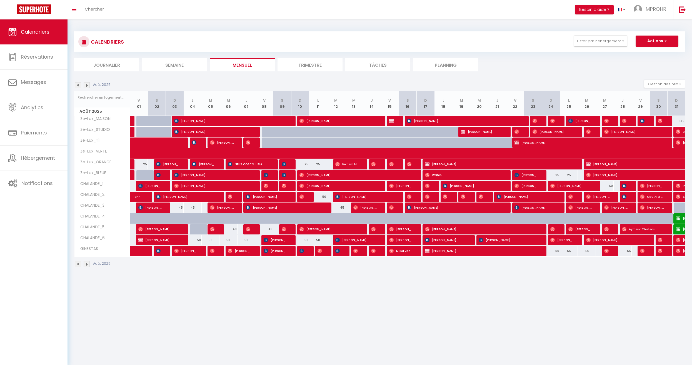
click at [78, 264] on img at bounding box center [78, 264] width 6 height 6
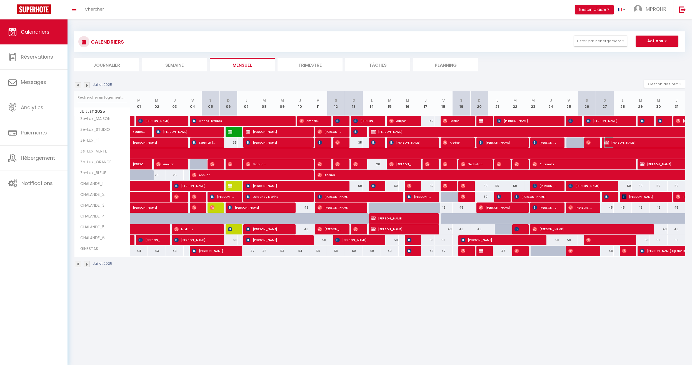
click at [512, 143] on span "Nasro Nasro" at bounding box center [655, 142] width 102 height 11
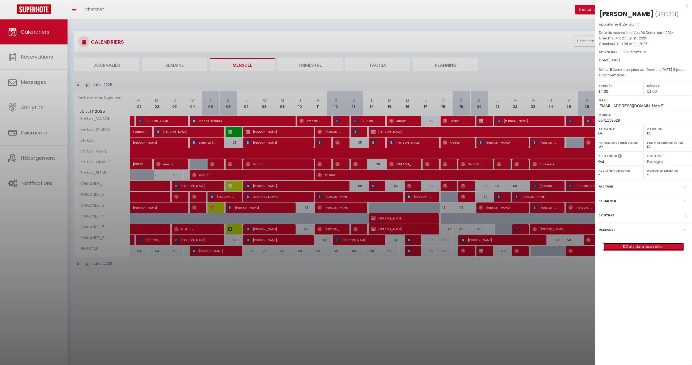
click at [512, 246] on link "Détails de la réservation" at bounding box center [643, 246] width 80 height 7
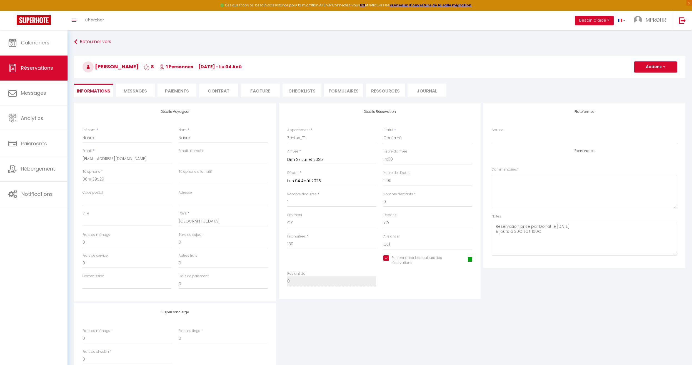
click at [512, 65] on button "Actions" at bounding box center [655, 66] width 43 height 11
click at [512, 87] on link "Dupliquer" at bounding box center [650, 86] width 44 height 7
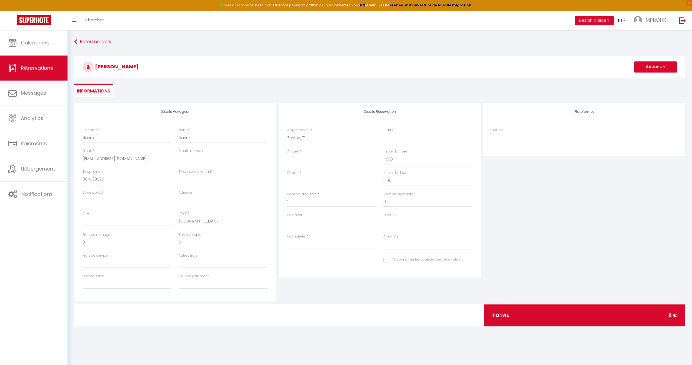
click at [335, 140] on select "Ze-Lux_MAISON Ze-Lux_STUDIO Ze-Lux_T1 Ze-Lux_VERTE Ze-Lux_ORANGE Ze-Lux_BLEUE C…" at bounding box center [331, 138] width 89 height 11
click at [287, 133] on select "Ze-Lux_MAISON Ze-Lux_STUDIO Ze-Lux_T1 Ze-Lux_VERTE Ze-Lux_ORANGE Ze-Lux_BLEUE C…" at bounding box center [331, 138] width 89 height 11
drag, startPoint x: 335, startPoint y: 196, endPoint x: 407, endPoint y: 138, distance: 92.8
click at [407, 138] on select "Confirmé Non Confirmé Annulé Annulé par le voyageur No Show Request" at bounding box center [427, 138] width 89 height 11
click at [383, 133] on select "Confirmé Non Confirmé Annulé Annulé par le voyageur No Show Request" at bounding box center [427, 138] width 89 height 11
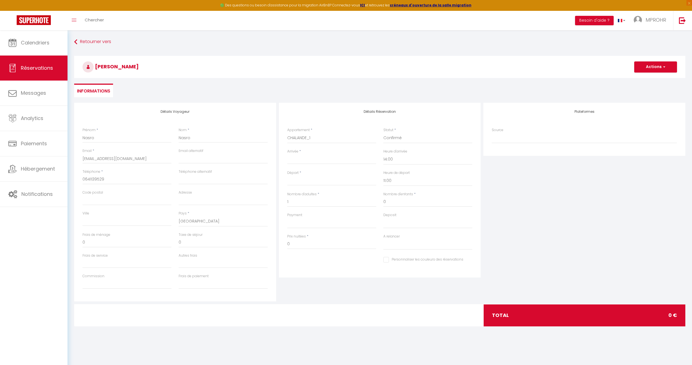
click at [324, 167] on div "Arrivée * < Sep 2025 > Dim Lun Mar Mer Jeu Ven Sam 1 2 3 4 5 6 7 8 9 10 11 12 1…" at bounding box center [332, 159] width 96 height 21
click at [326, 166] on div "Arrivée * < Sep 2025 > Dim Lun Mar Mer Jeu Ven Sam 1 2 3 4 5 6 7 8 9 10 11 12 1…" at bounding box center [332, 159] width 96 height 21
click at [326, 161] on input "Arrivée" at bounding box center [331, 159] width 89 height 7
click at [366, 172] on span ">" at bounding box center [364, 169] width 12 height 11
click at [364, 171] on span ">" at bounding box center [364, 169] width 12 height 11
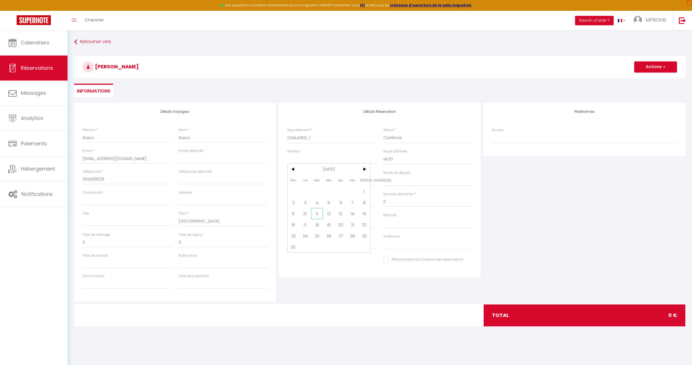
click at [317, 214] on span "11" at bounding box center [317, 213] width 12 height 11
click at [314, 181] on input "Mer 12 Novembre 2025" at bounding box center [331, 181] width 89 height 7
click at [317, 248] on span "18" at bounding box center [317, 245] width 12 height 11
click at [315, 264] on div "Personnaliser les couleurs des réservations #05A014" at bounding box center [380, 262] width 193 height 15
click at [307, 246] on input "574" at bounding box center [331, 244] width 89 height 10
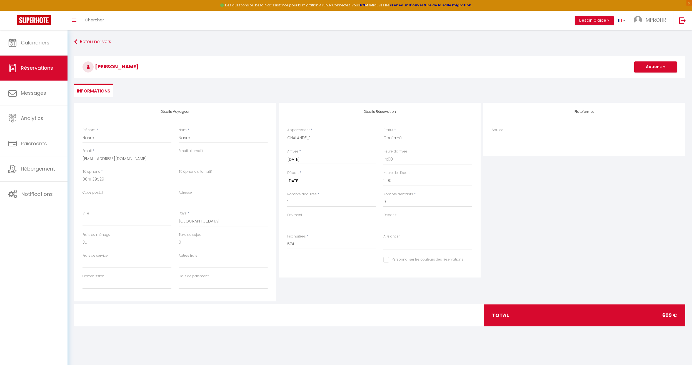
drag, startPoint x: 378, startPoint y: 262, endPoint x: 386, endPoint y: 260, distance: 7.8
click at [379, 262] on div "Personnaliser les couleurs des réservations #05A014" at bounding box center [380, 262] width 193 height 15
click at [386, 260] on input "Personnaliser les couleurs des réservations" at bounding box center [423, 260] width 80 height 6
drag, startPoint x: 509, startPoint y: 277, endPoint x: 505, endPoint y: 277, distance: 3.6
click at [507, 264] on div "Plateformes Source Direct Airbnb.com Booking.com Chalet montagne Expedia Gite d…" at bounding box center [584, 202] width 205 height 199
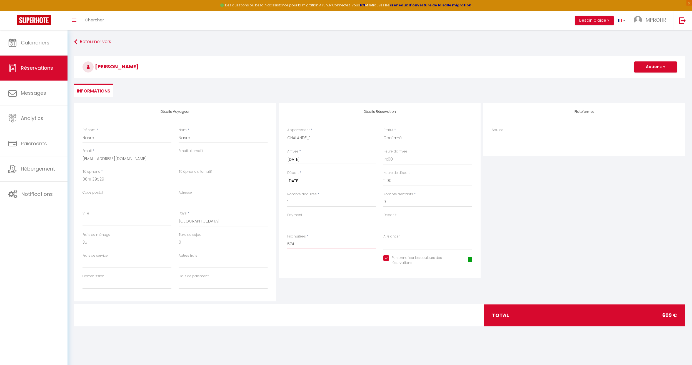
click at [333, 244] on input "574" at bounding box center [331, 244] width 89 height 10
click at [319, 264] on div "Personnaliser les couleurs des réservations #05A014" at bounding box center [380, 263] width 193 height 16
click at [512, 65] on button "Actions" at bounding box center [655, 66] width 43 height 11
click at [512, 78] on link "Enregistrer" at bounding box center [650, 79] width 44 height 7
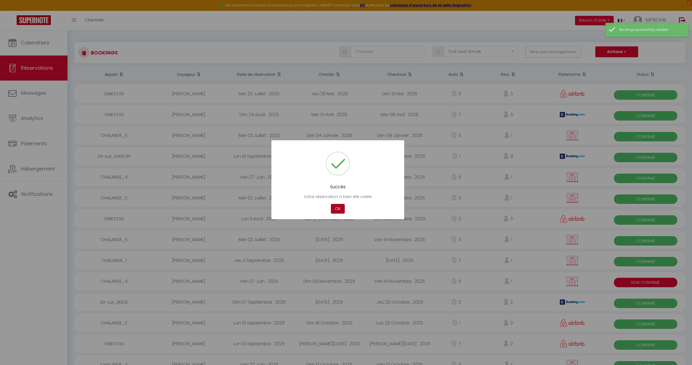
click at [340, 207] on button "OK" at bounding box center [338, 209] width 14 height 10
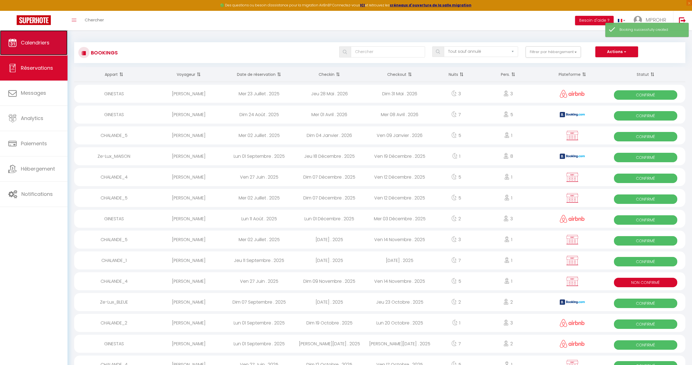
click at [38, 49] on link "Calendriers" at bounding box center [34, 42] width 68 height 25
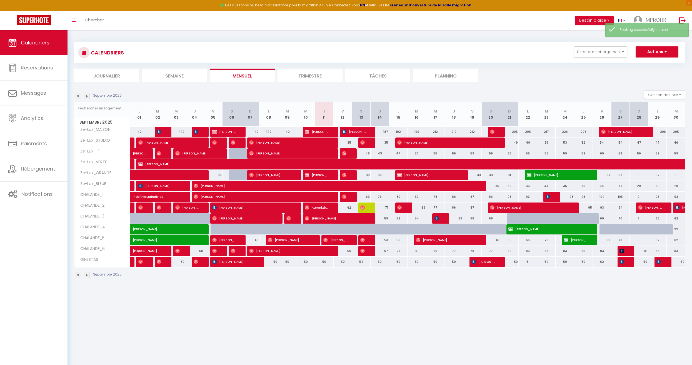
click at [86, 98] on img at bounding box center [87, 96] width 6 height 6
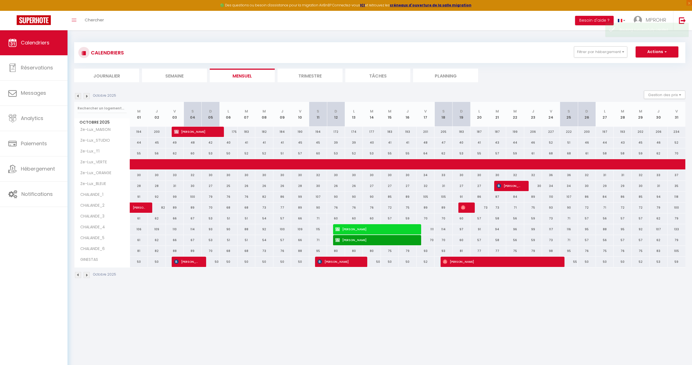
click at [86, 98] on img at bounding box center [87, 96] width 6 height 6
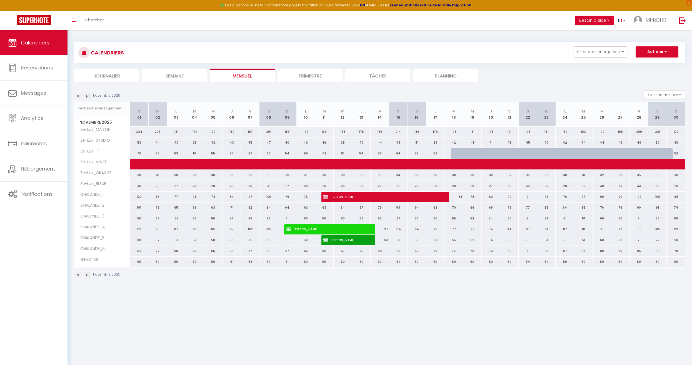
click at [78, 264] on img at bounding box center [78, 275] width 6 height 6
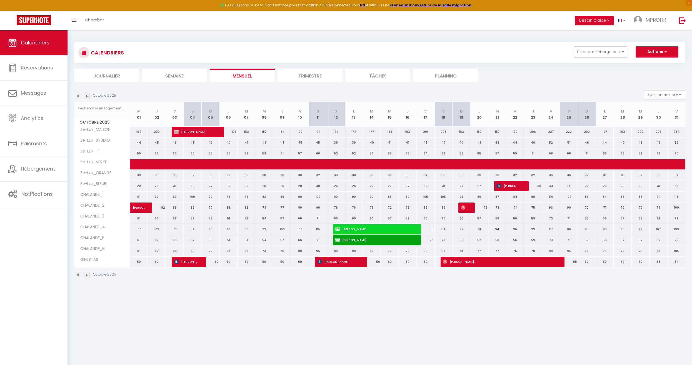
click at [78, 264] on img at bounding box center [78, 275] width 6 height 6
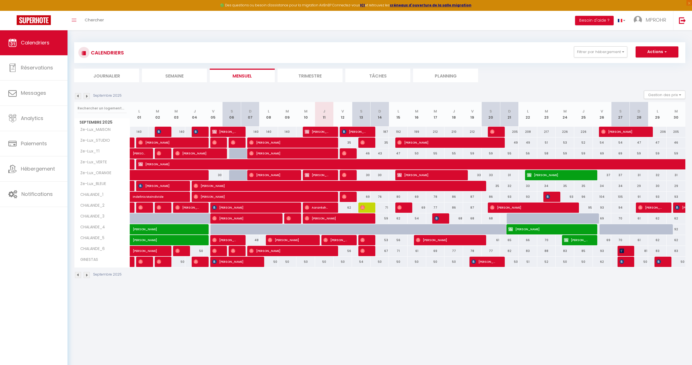
click at [88, 264] on img at bounding box center [87, 275] width 6 height 6
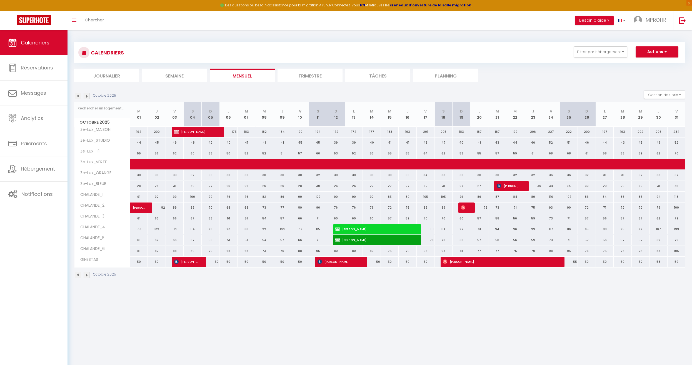
click at [75, 264] on img at bounding box center [78, 275] width 6 height 6
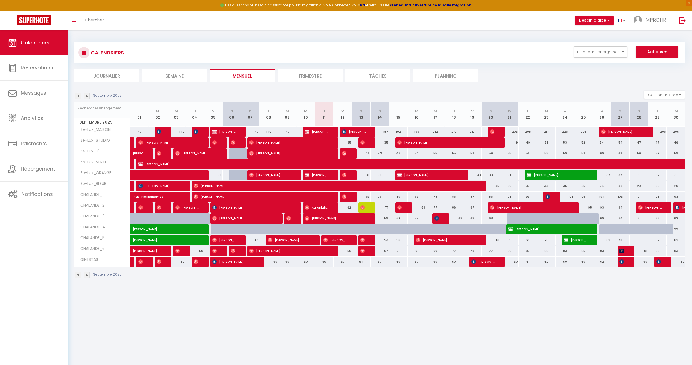
click at [512, 228] on div "92" at bounding box center [676, 229] width 19 height 10
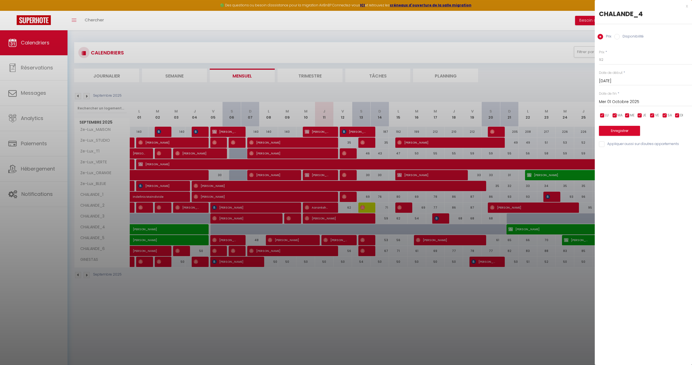
click at [512, 99] on input "Mer 01 Octobre 2025" at bounding box center [645, 101] width 93 height 7
click at [512, 112] on span ">" at bounding box center [676, 111] width 12 height 11
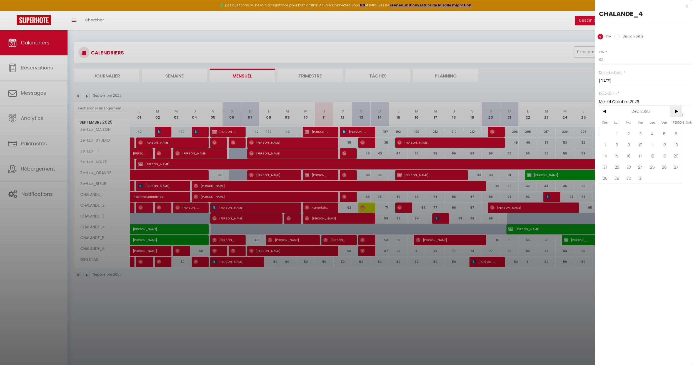
click at [512, 112] on span ">" at bounding box center [676, 111] width 12 height 11
click at [512, 181] on span "31" at bounding box center [629, 178] width 12 height 11
click at [512, 36] on input "Disponibilité" at bounding box center [617, 37] width 6 height 6
click at [512, 60] on select "Disponible Indisponible" at bounding box center [645, 60] width 93 height 11
click at [512, 55] on select "Disponible Indisponible" at bounding box center [645, 60] width 93 height 11
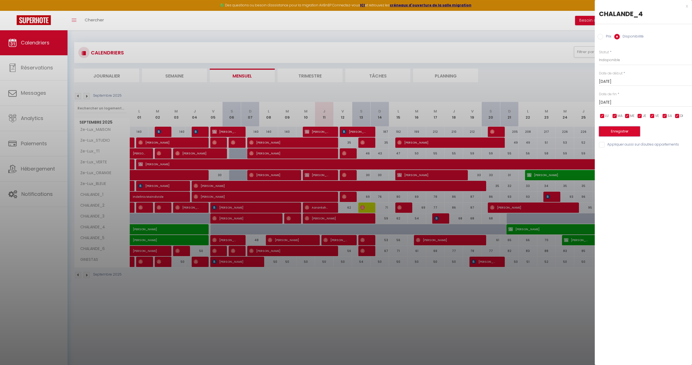
click at [512, 132] on button "Enregistrer" at bounding box center [619, 131] width 41 height 10
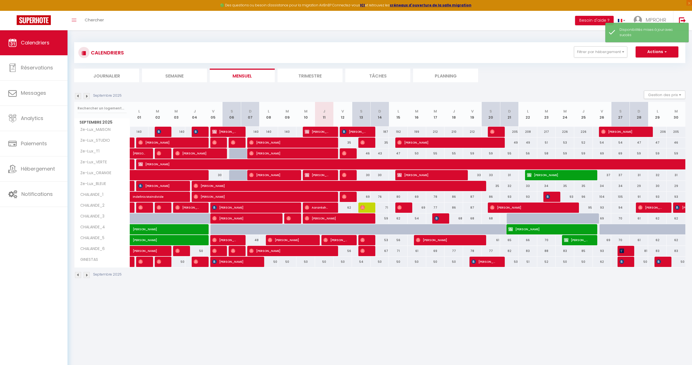
click at [88, 264] on img at bounding box center [87, 275] width 6 height 6
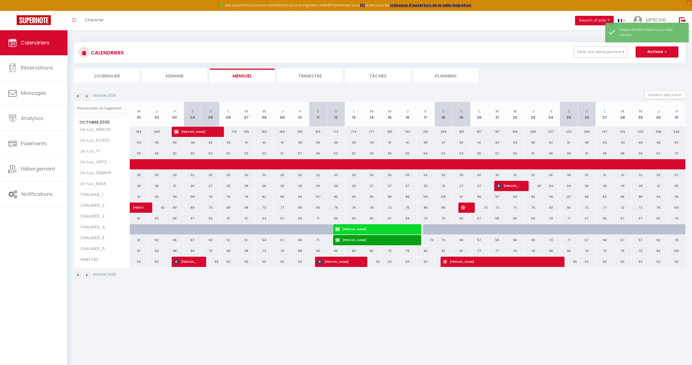
click at [88, 264] on img at bounding box center [87, 275] width 6 height 6
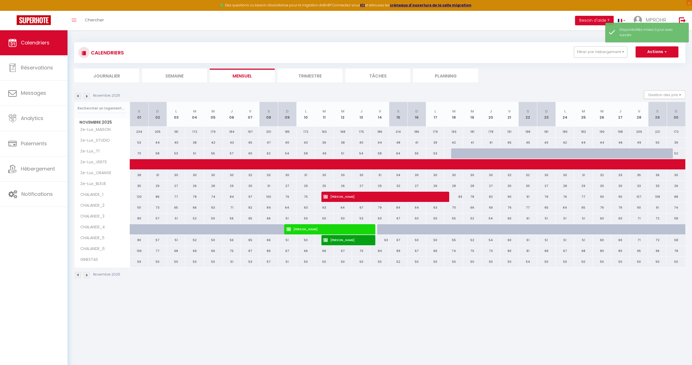
click at [88, 264] on img at bounding box center [87, 275] width 6 height 6
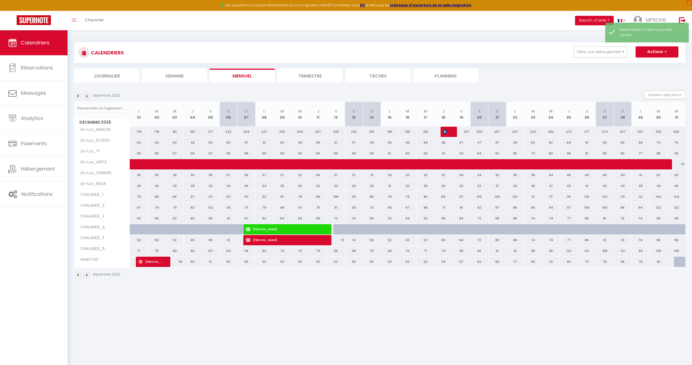
click at [88, 264] on img at bounding box center [87, 275] width 6 height 6
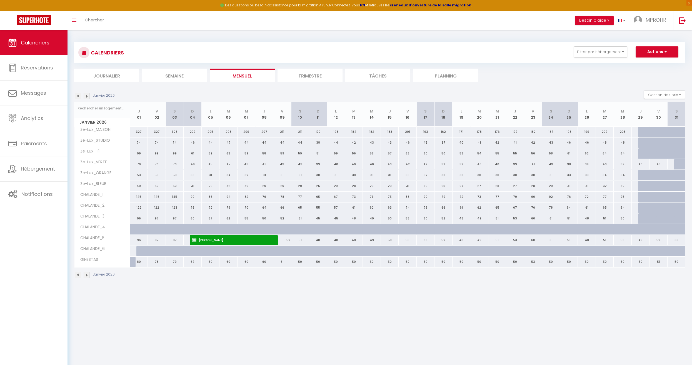
click at [78, 264] on img at bounding box center [78, 275] width 6 height 6
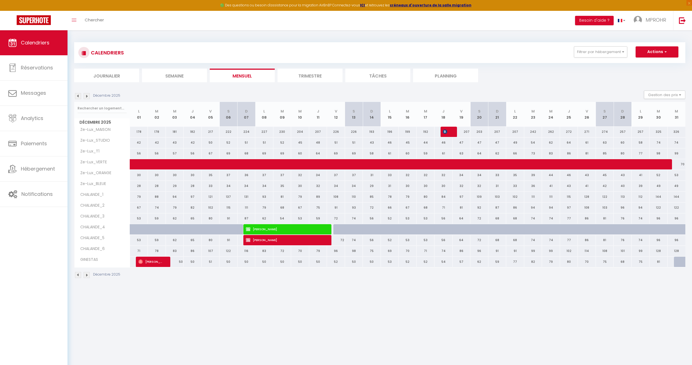
click at [78, 264] on img at bounding box center [78, 275] width 6 height 6
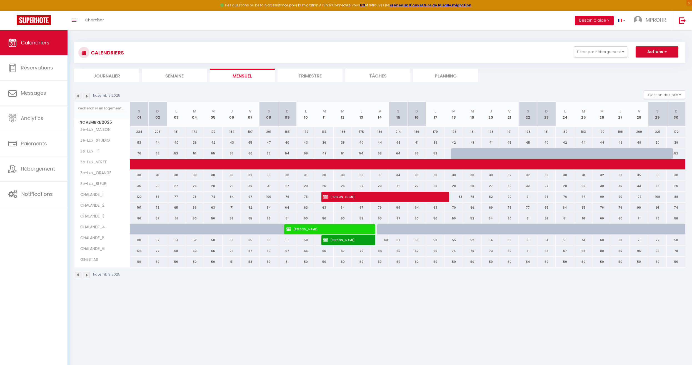
click at [78, 264] on img at bounding box center [78, 275] width 6 height 6
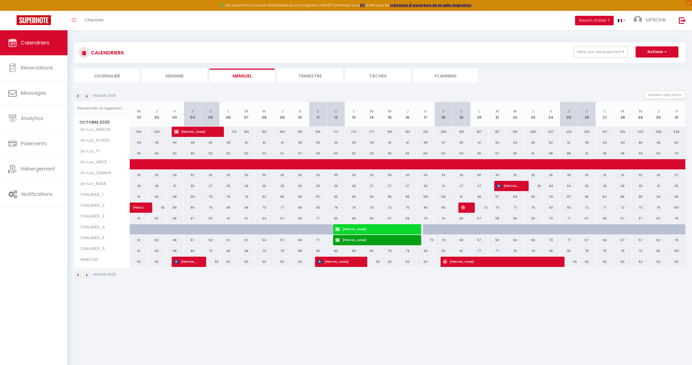
click at [88, 264] on img at bounding box center [87, 275] width 6 height 6
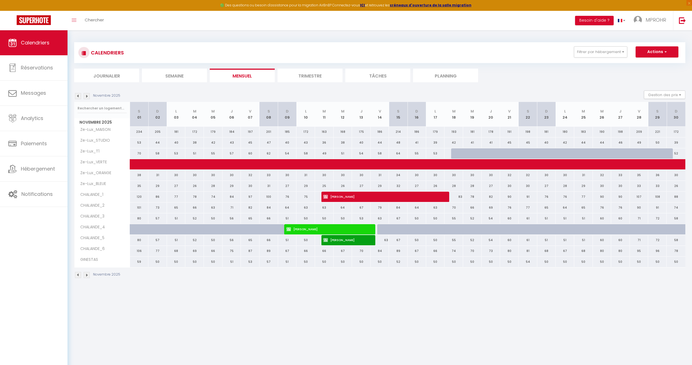
drag, startPoint x: 293, startPoint y: 311, endPoint x: 316, endPoint y: 314, distance: 23.5
click at [297, 264] on body "🟢 Des questions ou besoin d'assistance pour la migration AirBnB? Connectez-vous…" at bounding box center [346, 212] width 692 height 365
click at [455, 151] on div at bounding box center [460, 153] width 19 height 11
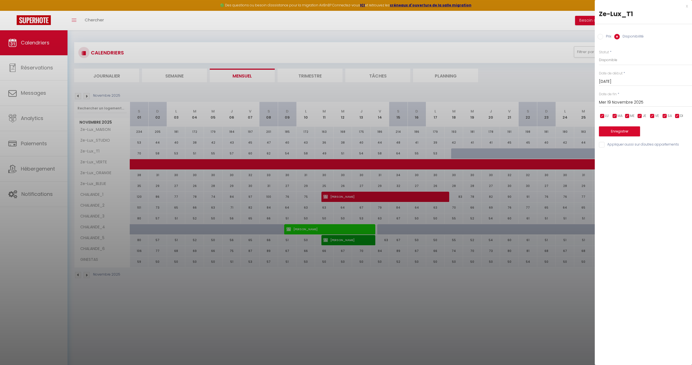
click at [512, 264] on div at bounding box center [346, 182] width 692 height 365
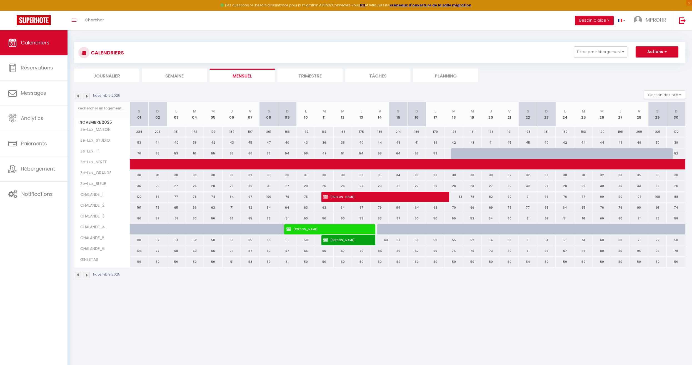
click at [457, 155] on div at bounding box center [460, 153] width 19 height 11
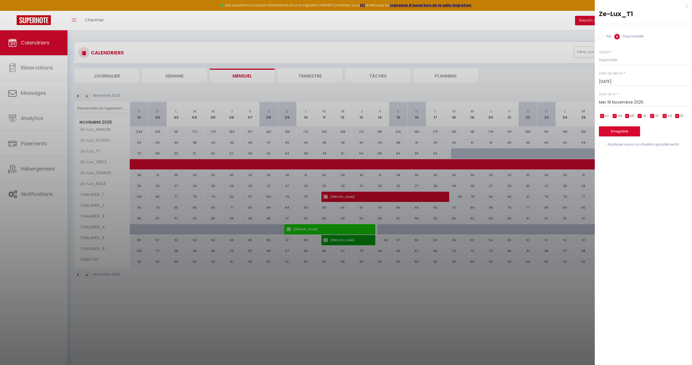
click at [512, 102] on input "Mer 19 Novembre 2025" at bounding box center [645, 102] width 93 height 7
click at [512, 103] on input "Mer 19 Novembre 2025" at bounding box center [645, 102] width 93 height 7
click at [512, 105] on input "Mer 19 Novembre 2025" at bounding box center [645, 102] width 93 height 7
click at [512, 189] on div "Dim Lun Mar Mer Jeu Ven Sam 1 2 3 4 5 6 7 8 9 10 11 12 13 14 15 16 17 18 19 20 …" at bounding box center [640, 150] width 83 height 89
click at [512, 189] on span "30" at bounding box center [605, 189] width 12 height 11
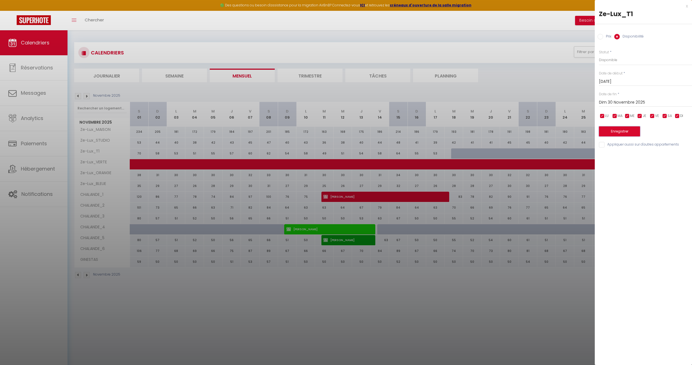
click at [512, 133] on button "Enregistrer" at bounding box center [619, 131] width 41 height 10
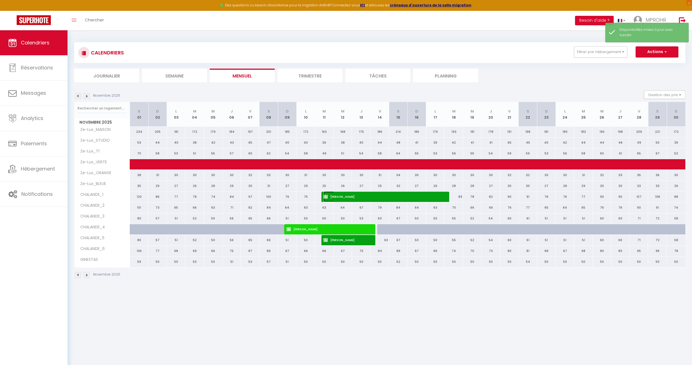
click at [345, 198] on span "Nasro Nasro" at bounding box center [382, 196] width 118 height 11
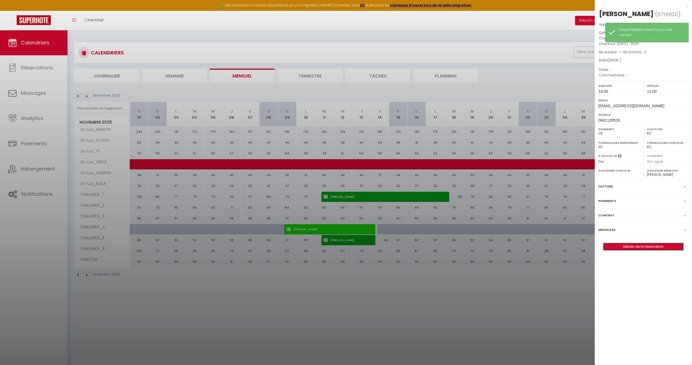
click at [512, 247] on link "Détails de la réservation" at bounding box center [643, 246] width 80 height 7
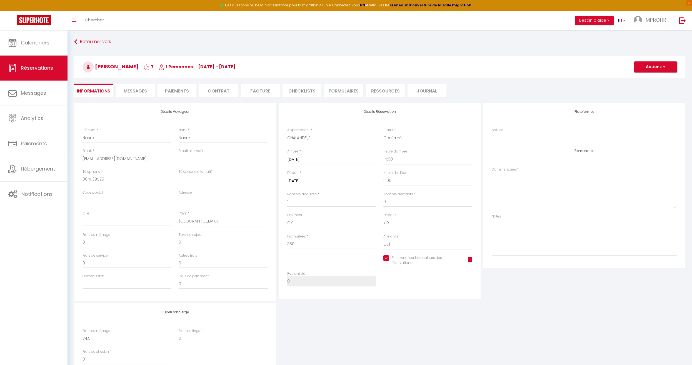
click at [512, 65] on button "Actions" at bounding box center [655, 66] width 43 height 11
click at [512, 86] on link "Dupliquer" at bounding box center [650, 86] width 44 height 7
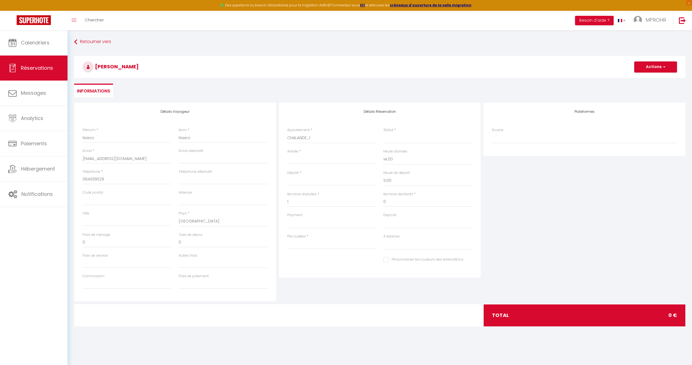
click at [512, 81] on div "Retourner vers Nasro Nasro Actions Enregistrer Actions Enregistrer Aperçu et éd…" at bounding box center [380, 70] width 618 height 66
click at [410, 138] on select "Confirmé Non Confirmé Annulé Annulé par le voyageur No Show Request" at bounding box center [427, 138] width 89 height 11
click at [383, 133] on select "Confirmé Non Confirmé Annulé Annulé par le voyageur No Show Request" at bounding box center [427, 138] width 89 height 11
click at [341, 162] on input "Arrivée" at bounding box center [331, 159] width 89 height 7
click at [341, 214] on span "18" at bounding box center [341, 213] width 12 height 11
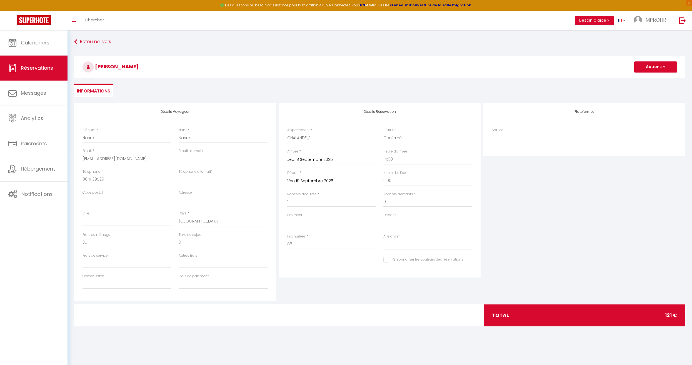
click at [331, 160] on input "Jeu 18 Septembre 2025" at bounding box center [331, 159] width 89 height 7
click at [366, 168] on span ">" at bounding box center [364, 169] width 12 height 11
click at [315, 226] on span "18" at bounding box center [317, 224] width 12 height 11
click at [309, 203] on input "1" at bounding box center [331, 202] width 89 height 10
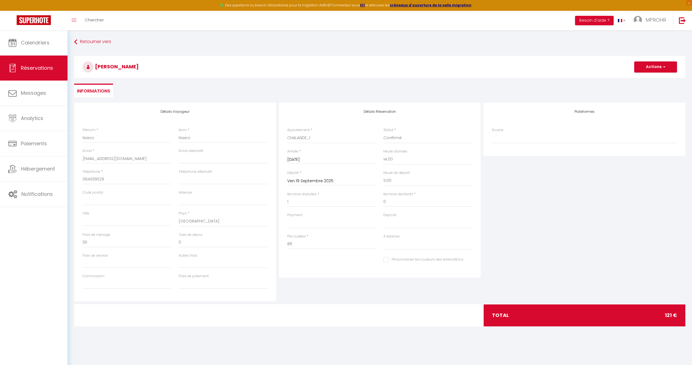
click at [315, 185] on div "Ven 19 Septembre 2025 < Sep 2025 > Dim Lun Mar Mer Jeu Ven Sam 1 2 3 4 5 6 7 8 …" at bounding box center [331, 181] width 89 height 10
click at [316, 183] on input "Ven 19 Septembre 2025" at bounding box center [331, 181] width 89 height 7
click at [316, 259] on span "30" at bounding box center [317, 256] width 12 height 11
click at [310, 138] on select "Ze-Lux_MAISON Ze-Lux_STUDIO Ze-Lux_T1 Ze-Lux_VERTE Ze-Lux_ORANGE Ze-Lux_BLEUE C…" at bounding box center [331, 138] width 89 height 11
click at [287, 133] on select "Ze-Lux_MAISON Ze-Lux_STUDIO Ze-Lux_T1 Ze-Lux_VERTE Ze-Lux_ORANGE Ze-Lux_BLEUE C…" at bounding box center [331, 138] width 89 height 11
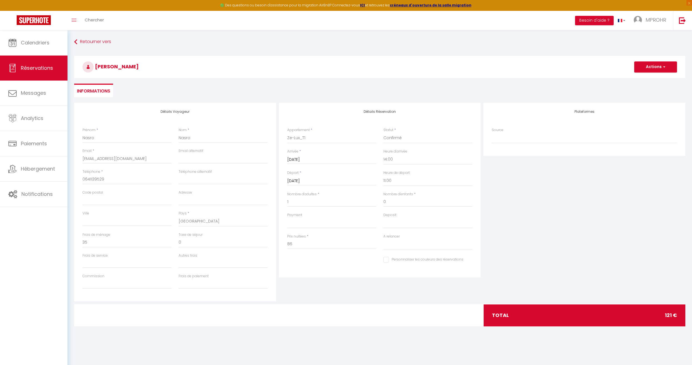
click at [326, 183] on input "Mar 30 Septembre 2025" at bounding box center [331, 181] width 89 height 7
click at [314, 256] on span "30" at bounding box center [317, 256] width 12 height 11
click at [311, 163] on input "Mar 18 Novembre 2025" at bounding box center [331, 159] width 89 height 7
click at [318, 222] on span "18" at bounding box center [317, 224] width 12 height 11
click at [345, 153] on div "Arrivée * Mar 18 Novembre 2025 < Nov 2025 > Dim Lun Mar Mer Jeu Ven Sam 1 2 3 4…" at bounding box center [331, 156] width 89 height 15
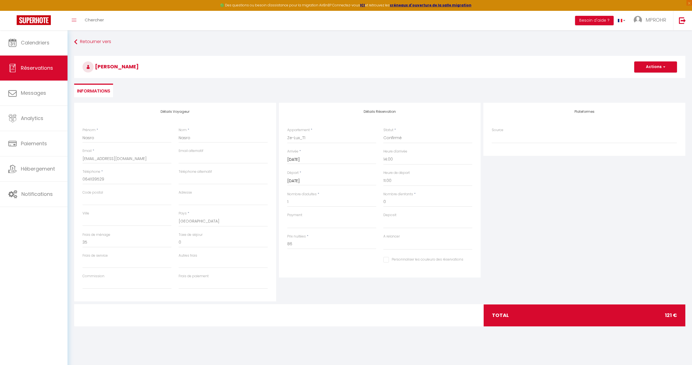
click at [329, 181] on input "Mar 30 Septembre 2025" at bounding box center [331, 181] width 89 height 7
click at [362, 191] on span ">" at bounding box center [364, 190] width 12 height 11
click at [295, 264] on span "30" at bounding box center [294, 268] width 12 height 11
click at [309, 244] on input "703" at bounding box center [331, 244] width 89 height 10
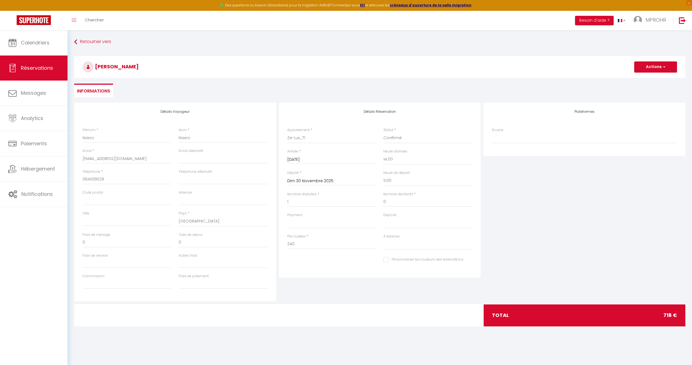
drag, startPoint x: 357, startPoint y: 282, endPoint x: 363, endPoint y: 276, distance: 8.2
click at [358, 264] on div "Détails Réservation Appartement * Ze-Lux_MAISON Ze-Lux_STUDIO Ze-Lux_T1 Ze-Lux_…" at bounding box center [380, 202] width 205 height 199
click at [385, 261] on input "Personnaliser les couleurs des réservations" at bounding box center [423, 260] width 80 height 6
click at [472, 259] on span at bounding box center [470, 259] width 4 height 4
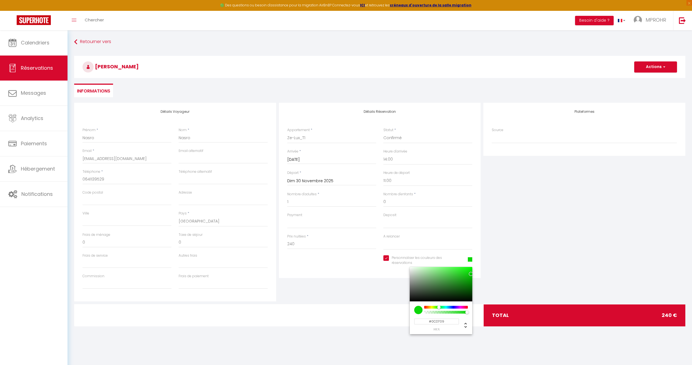
click at [439, 264] on div at bounding box center [446, 307] width 43 height 3
click at [497, 264] on div "Plateformes Source Direct Airbnb.com Booking.com Chalet montagne Expedia Gite d…" at bounding box center [584, 202] width 205 height 199
click at [502, 255] on div "Plateformes Source Direct Airbnb.com Booking.com Chalet montagne Expedia Gite d…" at bounding box center [584, 202] width 205 height 199
drag, startPoint x: 649, startPoint y: 73, endPoint x: 654, endPoint y: 68, distance: 7.1
click at [512, 71] on div "Nasro Nasro Actions Enregistrer Actions Enregistrer Aperçu et éditer Envoyer la…" at bounding box center [379, 67] width 611 height 22
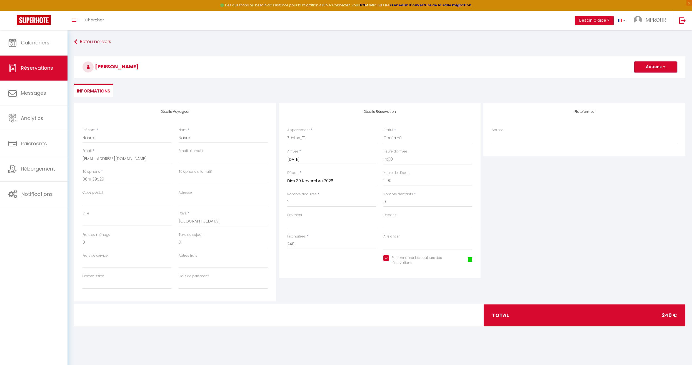
click at [512, 68] on button "Actions" at bounding box center [655, 66] width 43 height 11
click at [512, 80] on link "Enregistrer" at bounding box center [650, 79] width 44 height 7
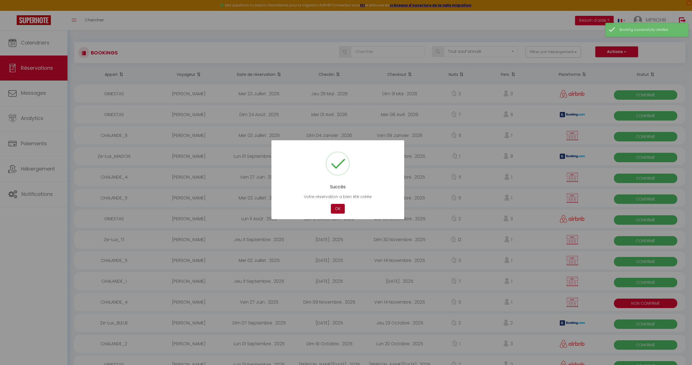
click at [336, 208] on button "OK" at bounding box center [338, 209] width 14 height 10
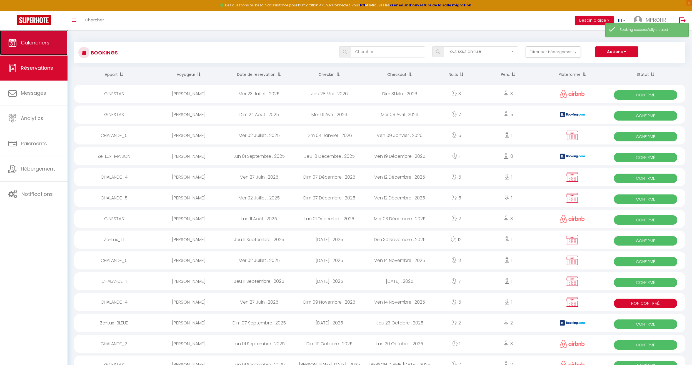
click at [56, 51] on link "Calendriers" at bounding box center [34, 42] width 68 height 25
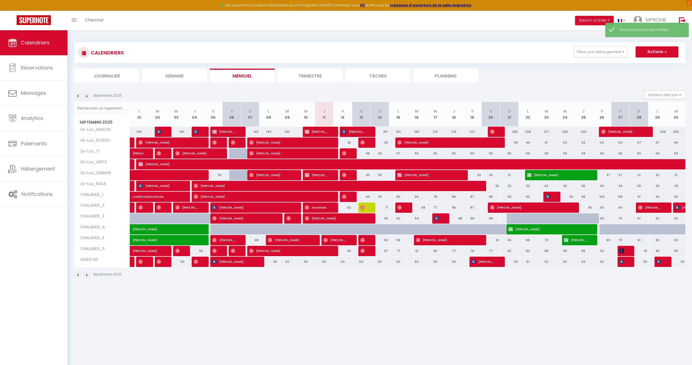
click at [229, 264] on body "🟢 Des questions ou besoin d'assistance pour la migration AirBnB? Connectez-vous…" at bounding box center [346, 212] width 692 height 365
click at [408, 177] on span "[PERSON_NAME]" at bounding box center [428, 175] width 62 height 11
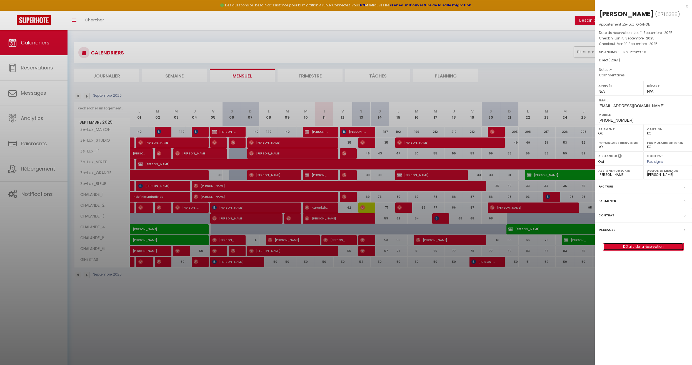
click at [512, 250] on link "Détails de la réservation" at bounding box center [643, 246] width 80 height 7
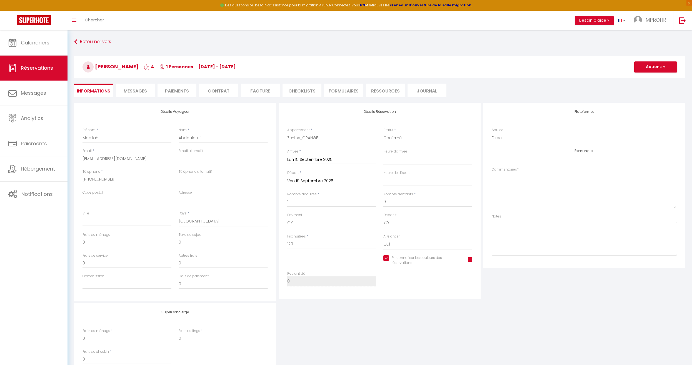
click at [470, 259] on span at bounding box center [470, 259] width 4 height 4
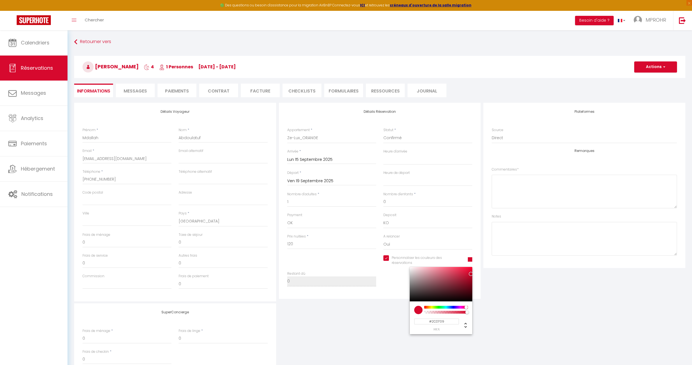
click at [438, 264] on div at bounding box center [446, 307] width 43 height 3
click at [512, 264] on div "Plateformes Source Direct Airbnb.com Booking.com Chalet montagne Expedia Gite d…" at bounding box center [584, 202] width 205 height 199
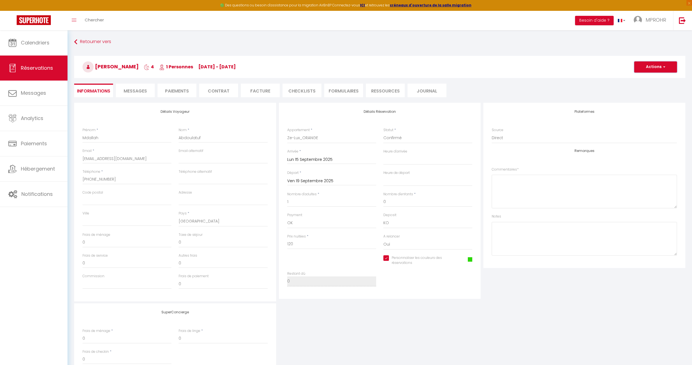
click at [512, 63] on button "Actions" at bounding box center [655, 66] width 43 height 11
click at [512, 81] on link "Enregistrer" at bounding box center [650, 79] width 44 height 7
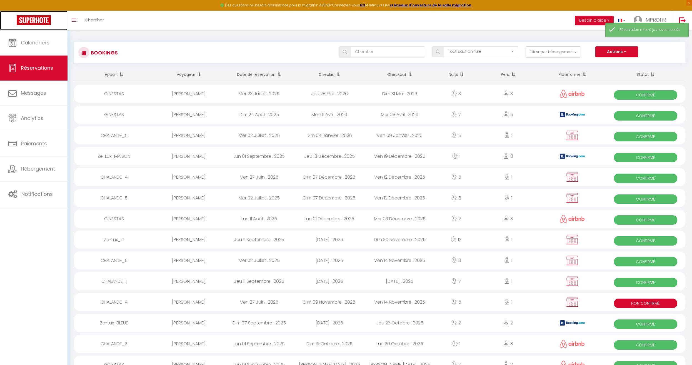
click at [19, 30] on link at bounding box center [34, 20] width 68 height 19
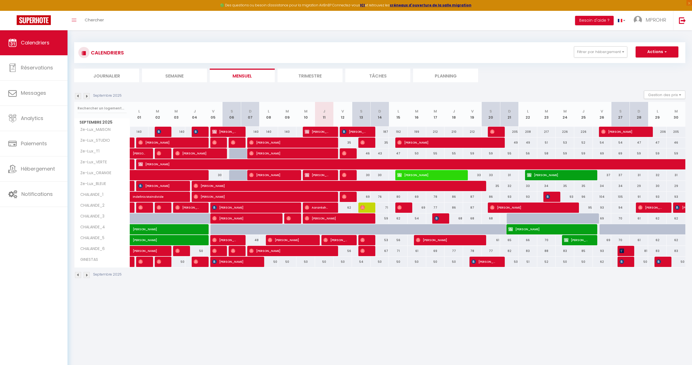
click at [88, 264] on img at bounding box center [87, 275] width 6 height 6
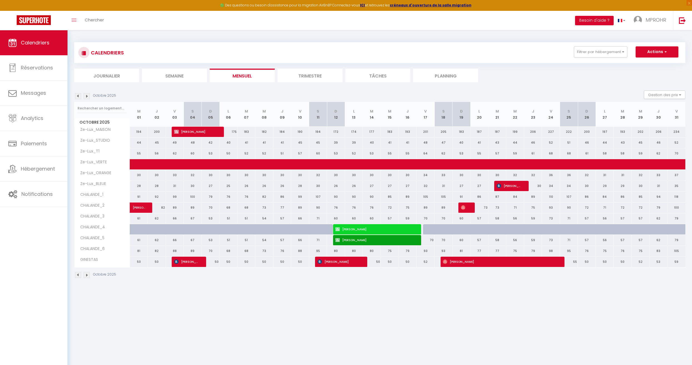
click at [79, 264] on img at bounding box center [78, 275] width 6 height 6
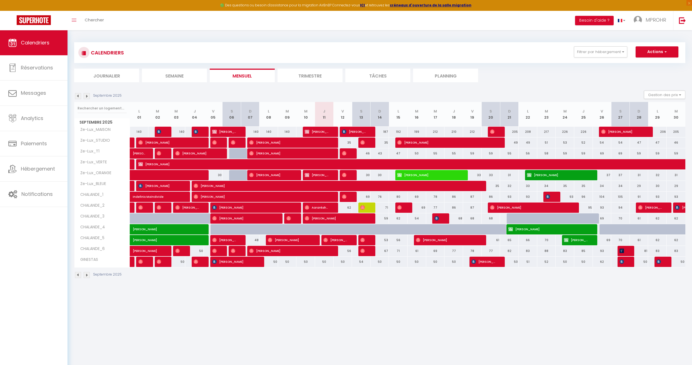
click at [88, 264] on img at bounding box center [87, 275] width 6 height 6
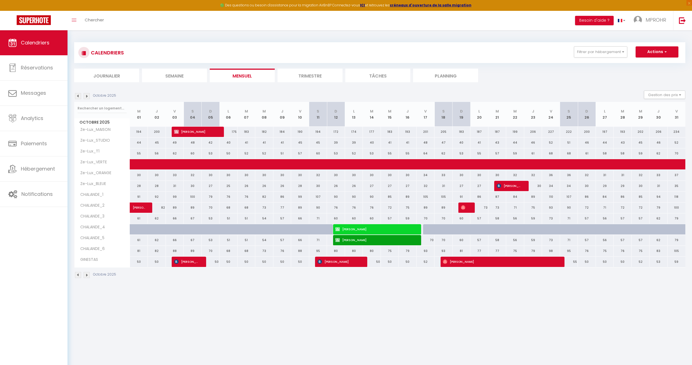
click at [193, 264] on body "🟢 Des questions ou besoin d'assistance pour la migration AirBnB? Connectez-vous…" at bounding box center [346, 212] width 692 height 365
click at [194, 264] on body "🟢 Des questions ou besoin d'assistance pour la migration AirBnB? Connectez-vous…" at bounding box center [346, 212] width 692 height 365
click at [191, 264] on body "🟢 Des questions ou besoin d'assistance pour la migration AirBnB? Connectez-vous…" at bounding box center [346, 212] width 692 height 365
click at [85, 264] on img at bounding box center [87, 275] width 6 height 6
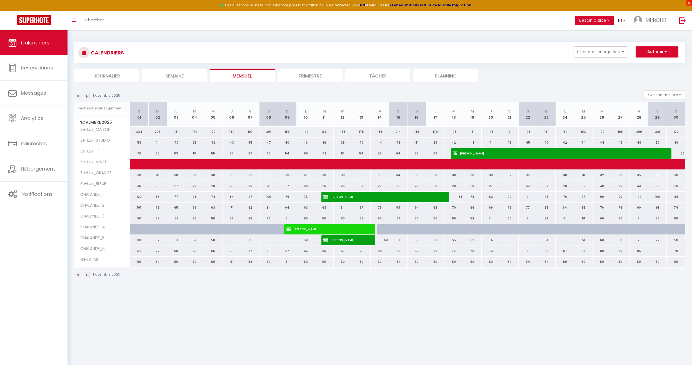
click at [512, 3] on span "×" at bounding box center [689, 3] width 6 height 6
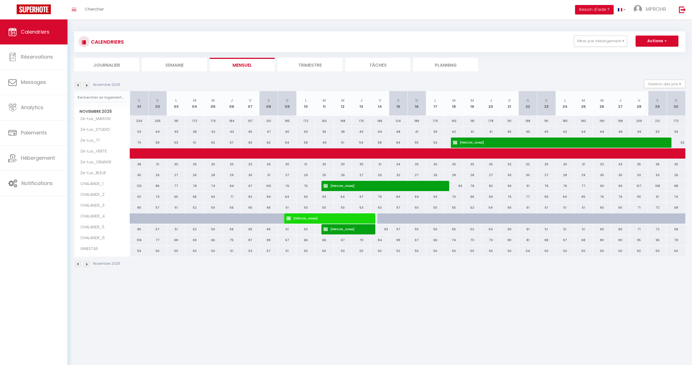
click at [422, 29] on div "CALENDRIERS Filtrer par hébergement ZELUX_CAPITOLE CHALANDE_1 CHALANDE_2 CHALAN…" at bounding box center [379, 149] width 611 height 247
click at [376, 26] on div "CALENDRIERS Filtrer par hébergement ZELUX_CAPITOLE CHALANDE_1 CHALANDE_2 CHALAN…" at bounding box center [379, 149] width 611 height 247
click at [76, 264] on div "Novembre 2025" at bounding box center [379, 265] width 611 height 16
click at [77, 264] on img at bounding box center [78, 264] width 6 height 6
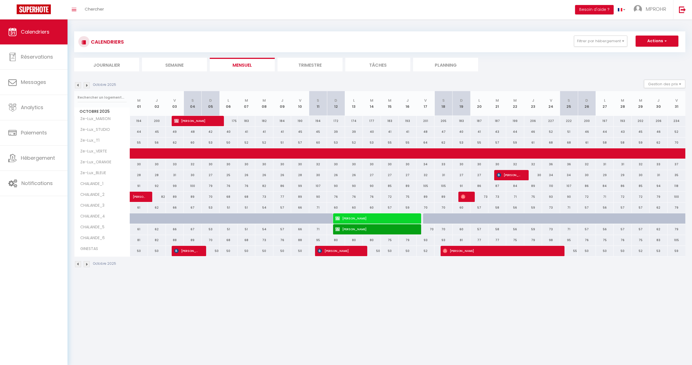
click at [77, 264] on div "Octobre 2025" at bounding box center [379, 265] width 611 height 16
click at [77, 264] on img at bounding box center [78, 264] width 6 height 6
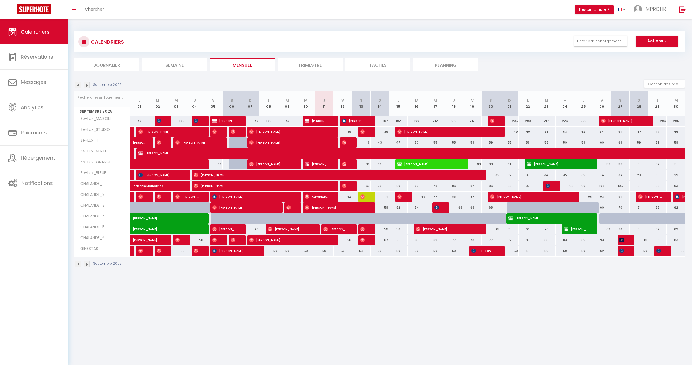
click at [225, 264] on body "🟢 Des questions ou besoin d'assistance pour la migration AirBnB? Connectez-vous…" at bounding box center [346, 201] width 692 height 365
click at [348, 83] on div "Septembre 2025 Gestion des prix Nb Nuits minimum Règles Disponibilité" at bounding box center [379, 85] width 611 height 11
click at [274, 264] on div "Septembre 2025" at bounding box center [379, 265] width 611 height 16
click at [251, 83] on div "Septembre 2025 Gestion des prix Nb Nuits minimum Règles Disponibilité" at bounding box center [379, 85] width 611 height 11
click at [259, 50] on div "CALENDRIERS Filtrer par hébergement ZELUX_CAPITOLE CHALANDE_1 CHALANDE_2 CHALAN…" at bounding box center [379, 41] width 611 height 21
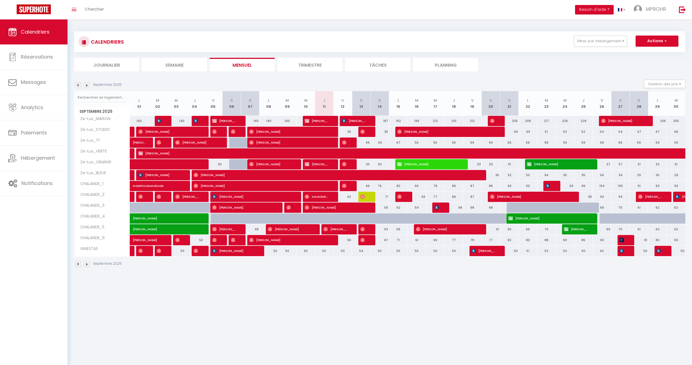
click at [293, 264] on body "🟢 Des questions ou besoin d'assistance pour la migration AirBnB? Connectez-vous…" at bounding box center [346, 201] width 692 height 365
click at [285, 264] on body "🟢 Des questions ou besoin d'assistance pour la migration AirBnB? Connectez-vous…" at bounding box center [346, 201] width 692 height 365
click at [71, 163] on div "CALENDRIERS Filtrer par hébergement ZELUX_CAPITOLE CHALANDE_1 CHALANDE_2 CHALAN…" at bounding box center [380, 149] width 624 height 260
click at [75, 93] on div at bounding box center [101, 97] width 55 height 13
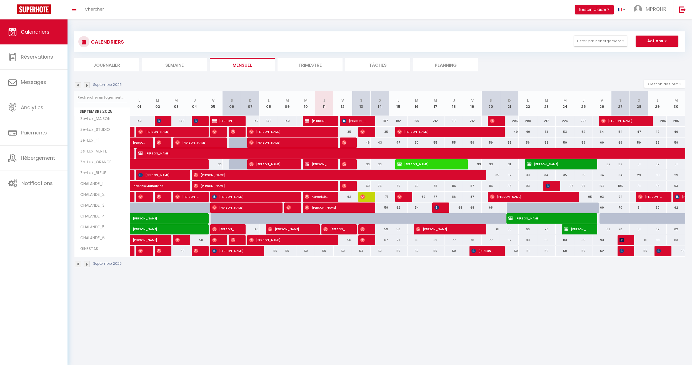
click at [73, 100] on div "CALENDRIERS Filtrer par hébergement ZELUX_CAPITOLE CHALANDE_1 CHALANDE_2 CHALAN…" at bounding box center [380, 149] width 624 height 260
click at [174, 29] on div "CALENDRIERS Filtrer par hébergement ZELUX_CAPITOLE CHALANDE_1 CHALANDE_2 CHALAN…" at bounding box center [379, 149] width 611 height 247
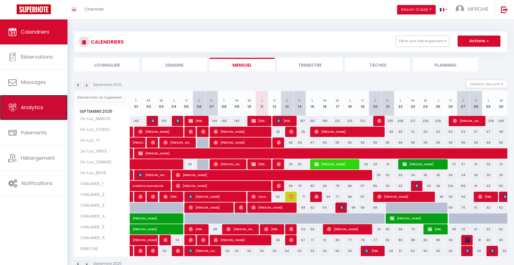
click at [33, 112] on link "Analytics" at bounding box center [34, 107] width 68 height 25
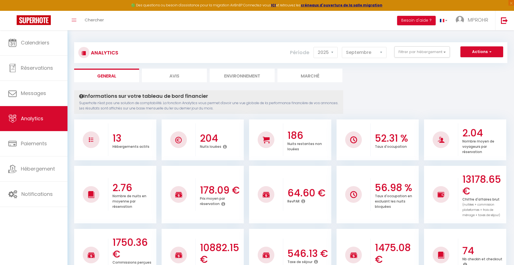
click at [434, 55] on button "Filtrer par hébergement" at bounding box center [422, 51] width 56 height 11
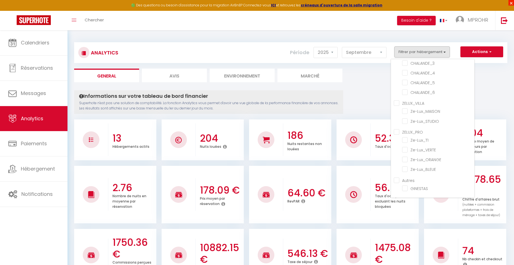
click at [510, 5] on span "×" at bounding box center [512, 3] width 6 height 6
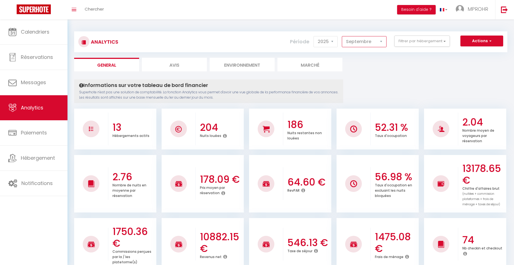
click at [379, 41] on select "Janvier Février Mars Avril Mai Juin Juillet Août Septembre Octobre Novembre Déc…" at bounding box center [364, 41] width 45 height 11
click at [342, 36] on select "Janvier Février Mars Avril Mai Juin Juillet Août Septembre Octobre Novembre Déc…" at bounding box center [364, 41] width 45 height 11
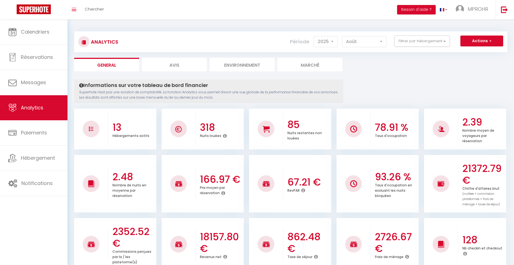
click at [435, 43] on button "Filtrer par hébergement" at bounding box center [422, 41] width 56 height 11
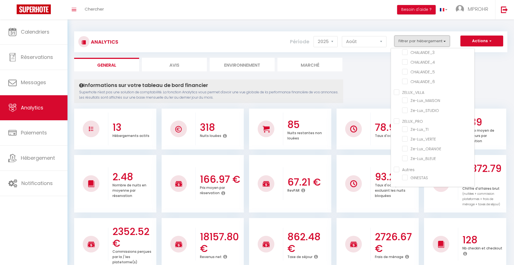
click at [434, 41] on button "Filtrer par hébergement" at bounding box center [422, 41] width 56 height 11
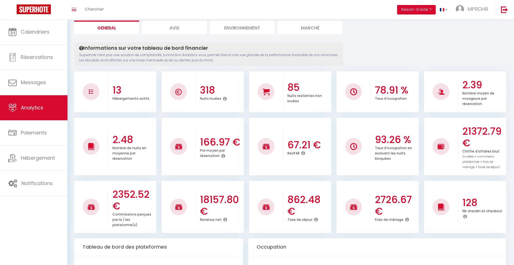
scroll to position [56, 0]
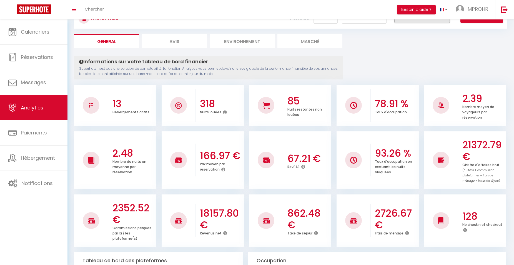
scroll to position [0, 0]
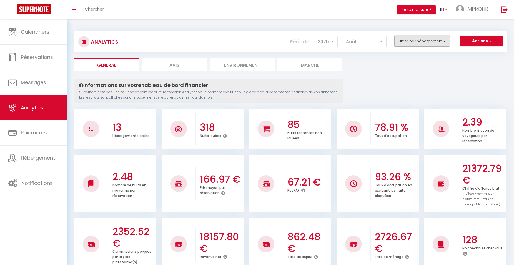
click at [421, 37] on button "Filtrer par hébergement" at bounding box center [422, 41] width 56 height 11
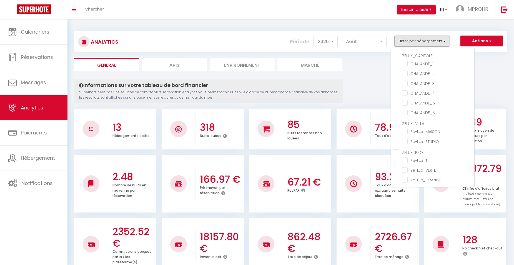
click at [396, 55] on input "ZELUX_CAPITOLE" at bounding box center [434, 56] width 81 height 6
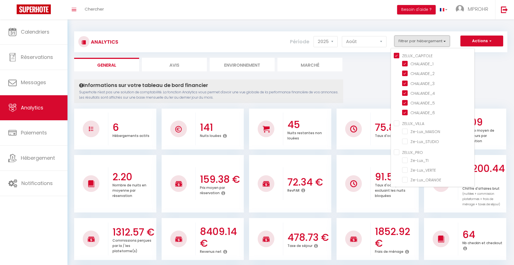
click at [441, 40] on button "Filtrer par hébergement" at bounding box center [422, 41] width 56 height 11
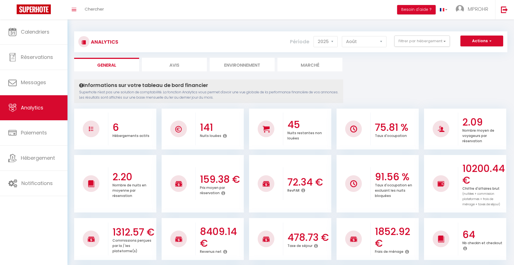
click at [443, 43] on button "Filtrer par hébergement" at bounding box center [422, 41] width 56 height 11
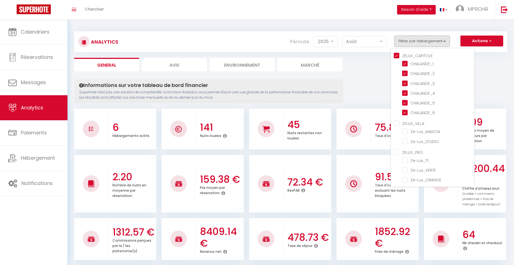
click at [399, 124] on input "ZELUX_VILLA" at bounding box center [434, 123] width 81 height 6
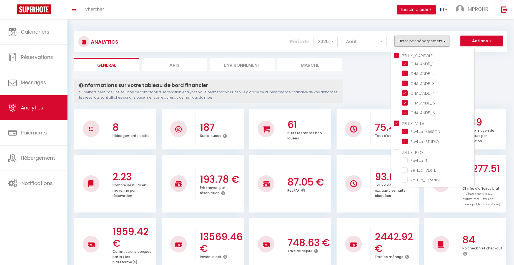
click at [397, 56] on input "ZELUX_CAPITOLE" at bounding box center [434, 56] width 81 height 6
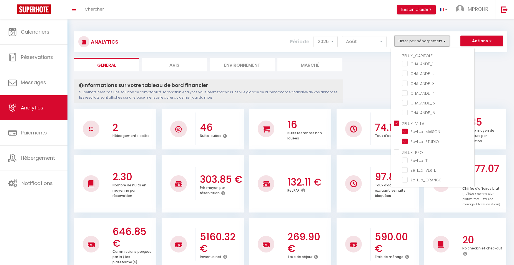
click at [437, 43] on button "Filtrer par hébergement" at bounding box center [422, 41] width 56 height 11
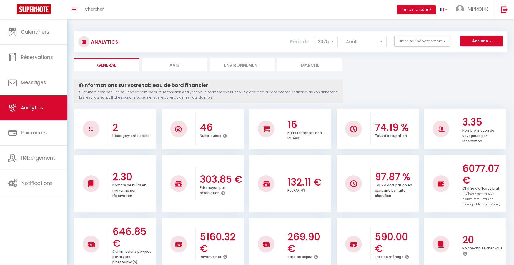
drag, startPoint x: 413, startPoint y: 57, endPoint x: 416, endPoint y: 50, distance: 8.1
drag, startPoint x: 421, startPoint y: 47, endPoint x: 427, endPoint y: 42, distance: 7.3
click at [427, 42] on div "Actions Génération SuperConciergerie Génération SuperAnalyzer Génération SuperE…" at bounding box center [327, 42] width 360 height 13
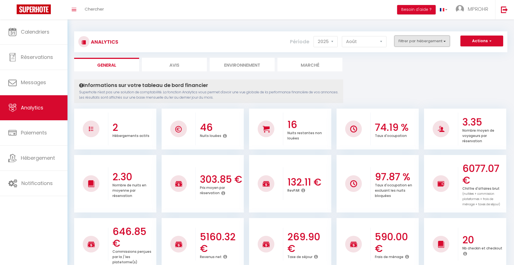
click at [427, 42] on button "Filtrer par hébergement" at bounding box center [422, 41] width 56 height 11
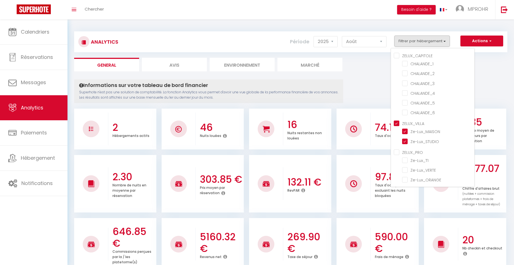
click at [396, 122] on input "ZELUX_VILLA" at bounding box center [434, 123] width 81 height 6
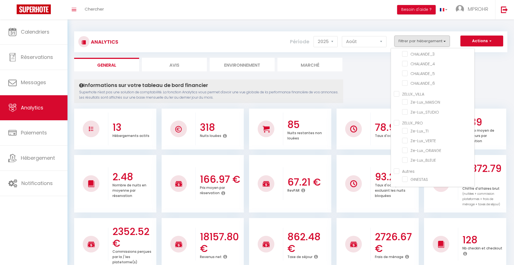
scroll to position [31, 0]
click at [396, 123] on input "ZELUX_PRO" at bounding box center [434, 121] width 81 height 6
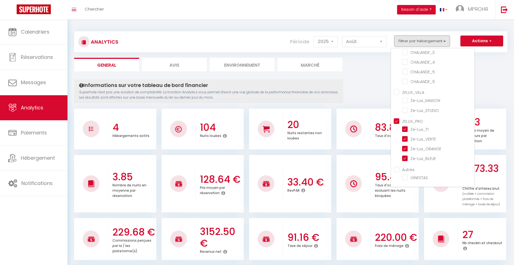
click at [433, 39] on button "Filtrer par hébergement" at bounding box center [422, 41] width 56 height 11
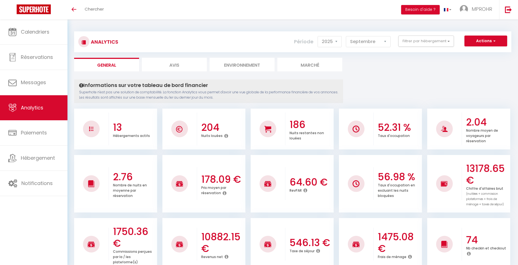
select select "2025"
select select "9"
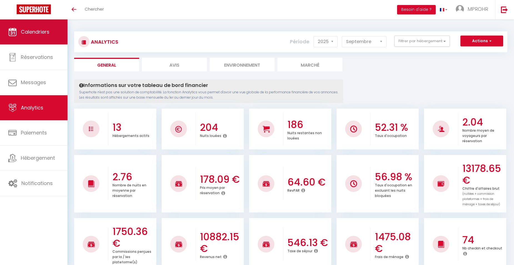
click at [37, 35] on link "Calendriers" at bounding box center [34, 31] width 68 height 25
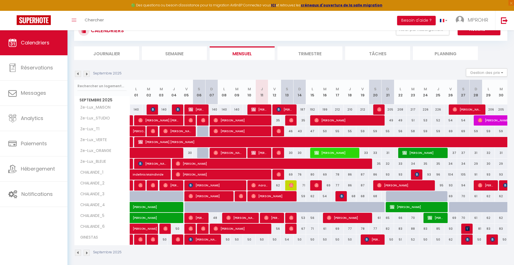
scroll to position [30, 0]
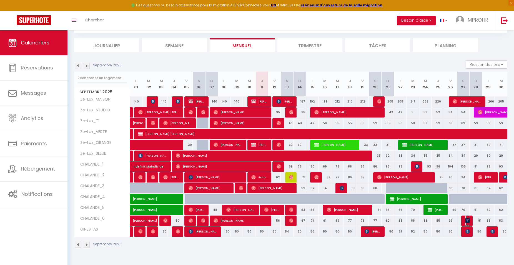
click at [468, 221] on img at bounding box center [468, 220] width 4 height 4
select select "OK"
select select "KO"
select select "0"
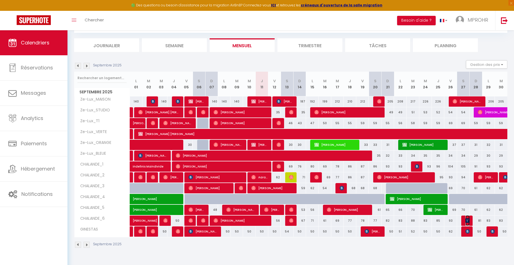
select select "1"
select select
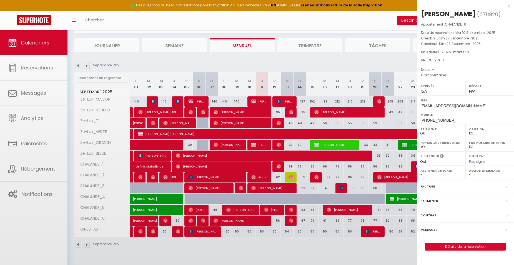
select select "2805"
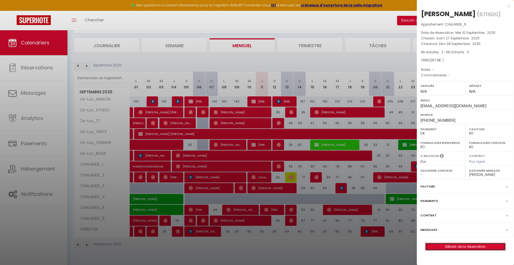
click at [455, 246] on link "Détails de la réservation" at bounding box center [466, 246] width 80 height 7
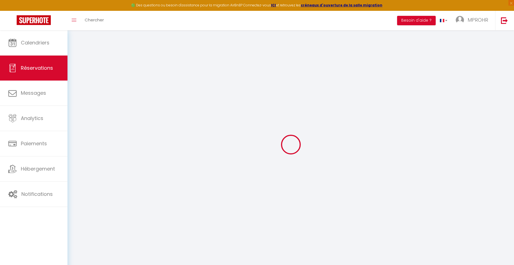
select select
checkbox input "false"
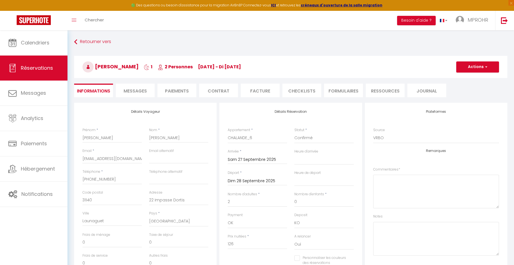
type input "35"
type input "6.3"
select select
checkbox input "false"
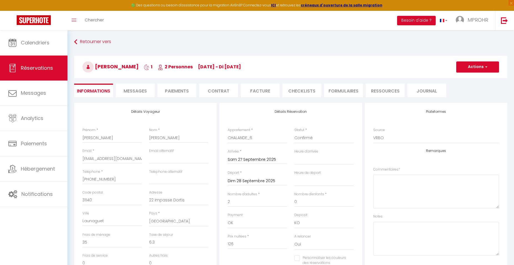
select select
click at [309, 31] on div "Retourner vers [PERSON_NAME] 1 2 Personnes [DATE] - di [DATE] Actions Enregistr…" at bounding box center [291, 222] width 447 height 385
click at [171, 89] on li "Paiements" at bounding box center [177, 91] width 39 height 14
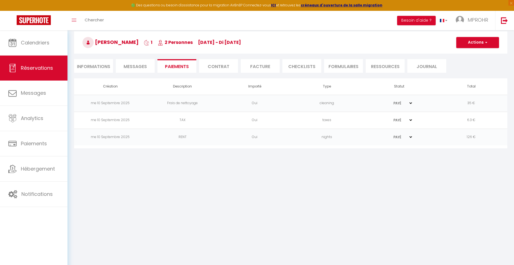
scroll to position [28, 0]
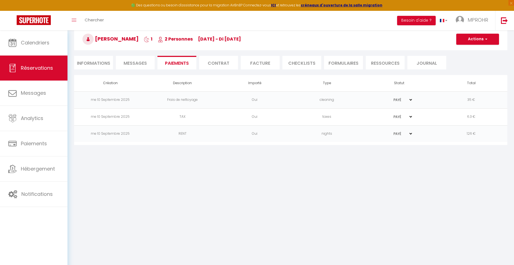
click at [423, 169] on body "🟢 Des questions ou besoin d'assistance pour la migration AirBnB? Connectez-vous…" at bounding box center [257, 135] width 514 height 265
click at [455, 171] on body "🟢 Des questions ou besoin d'assistance pour la migration AirBnB? Connectez-vous…" at bounding box center [257, 135] width 514 height 265
click at [457, 170] on body "🟢 Des questions ou besoin d'assistance pour la migration AirBnB? Connectez-vous…" at bounding box center [257, 135] width 514 height 265
drag, startPoint x: 458, startPoint y: 169, endPoint x: 459, endPoint y: 181, distance: 12.0
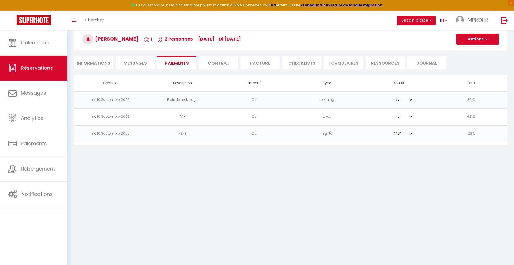
click at [459, 181] on body "🟢 Des questions ou besoin d'assistance pour la migration AirBnB? Connectez-vous…" at bounding box center [257, 135] width 514 height 265
click at [444, 179] on body "🟢 Des questions ou besoin d'assistance pour la migration AirBnB? Connectez-vous…" at bounding box center [257, 135] width 514 height 265
click at [444, 177] on body "🟢 Des questions ou besoin d'assistance pour la migration AirBnB? Connectez-vous…" at bounding box center [257, 135] width 514 height 265
click at [239, 178] on body "🟢 Des questions ou besoin d'assistance pour la migration AirBnB? Connectez-vous…" at bounding box center [257, 135] width 514 height 265
